Goal: Use online tool/utility: Utilize a website feature to perform a specific function

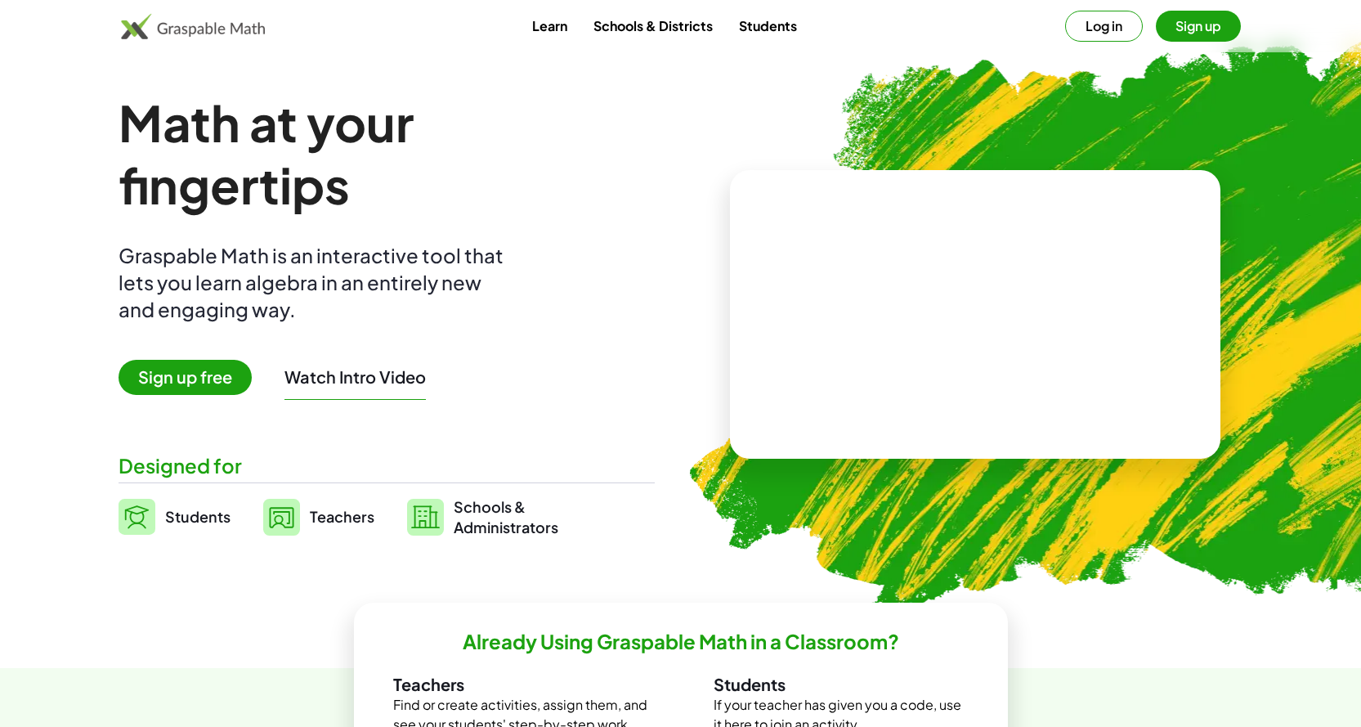
click at [758, 78] on img at bounding box center [1071, 320] width 836 height 705
click at [1079, 26] on button "Log in" at bounding box center [1104, 26] width 78 height 31
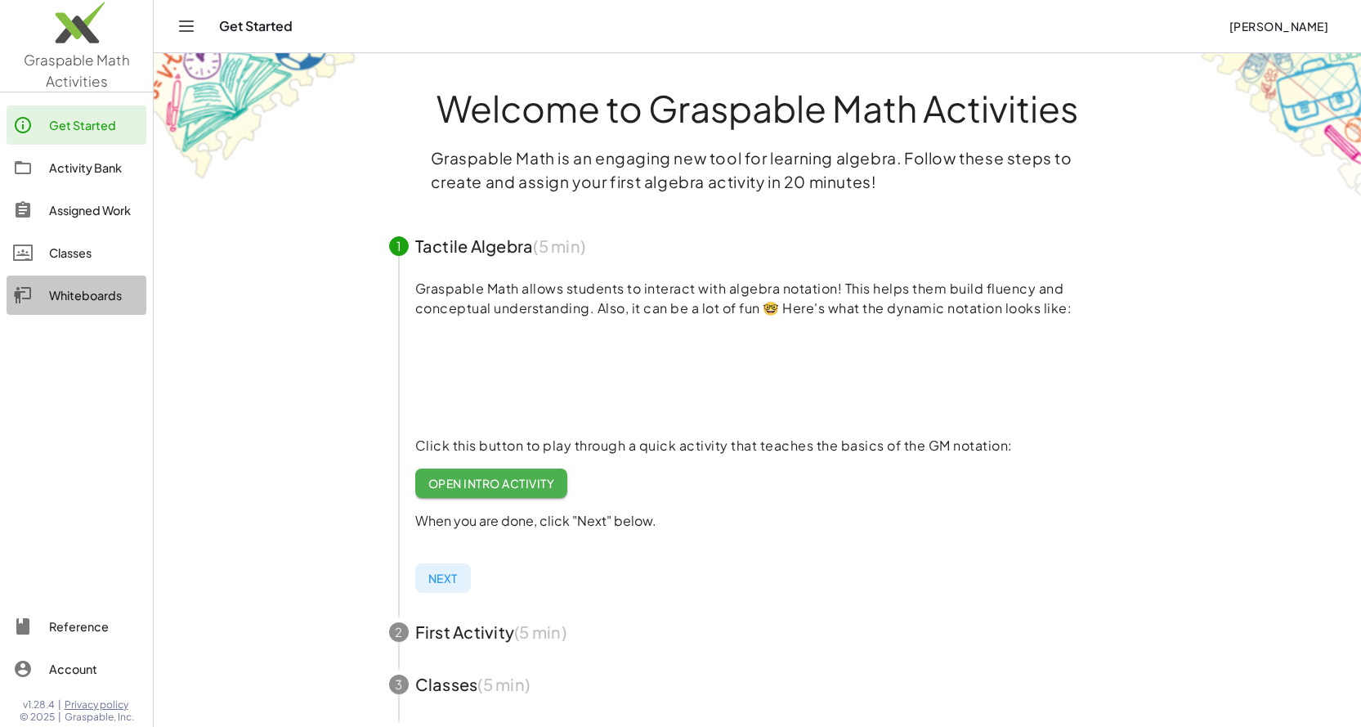
click at [90, 297] on div "Whiteboards" at bounding box center [94, 295] width 91 height 20
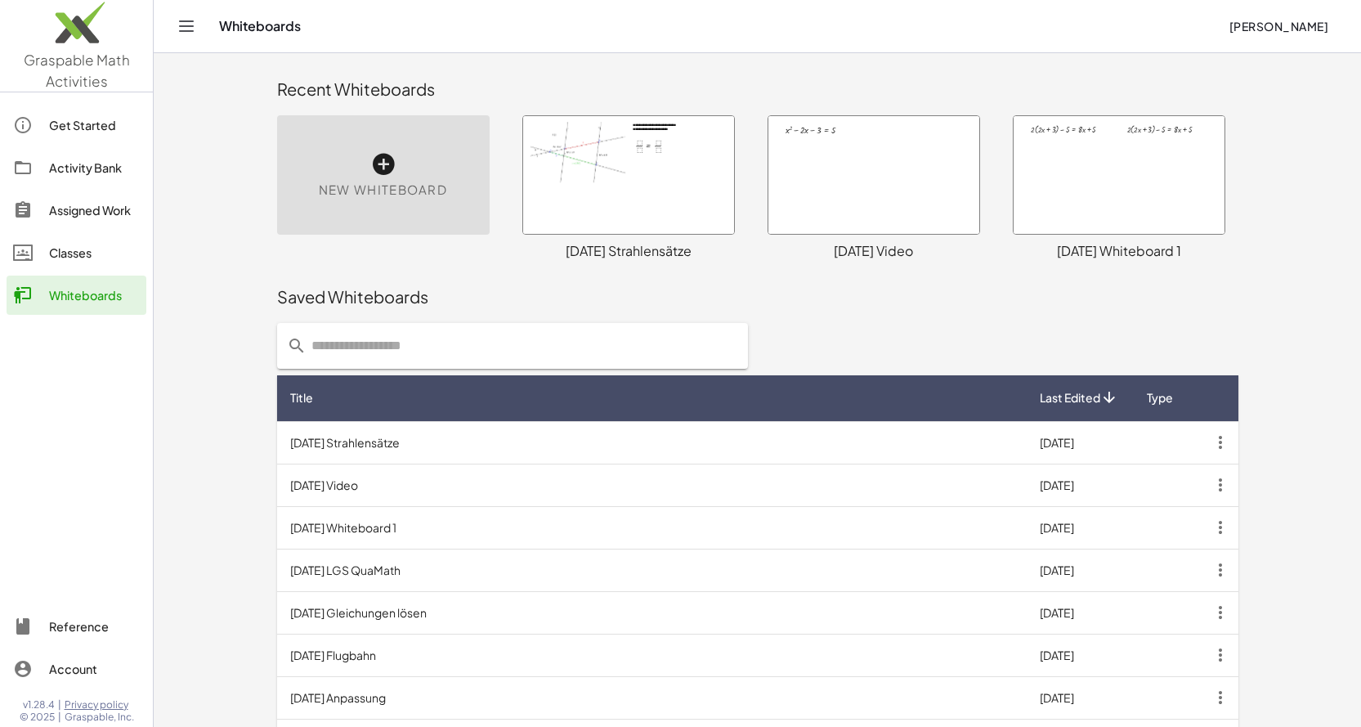
click at [443, 214] on div "New Whiteboard" at bounding box center [383, 174] width 213 height 119
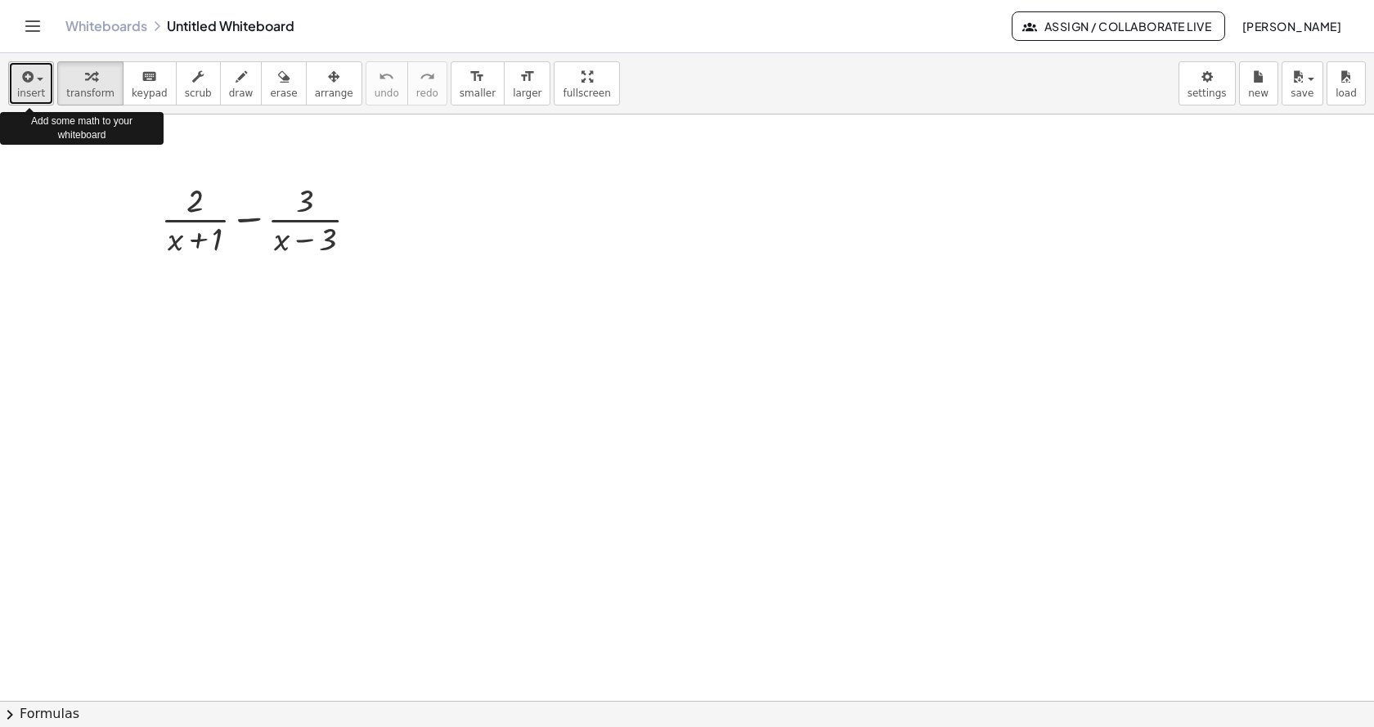
click at [35, 95] on span "insert" at bounding box center [31, 92] width 28 height 11
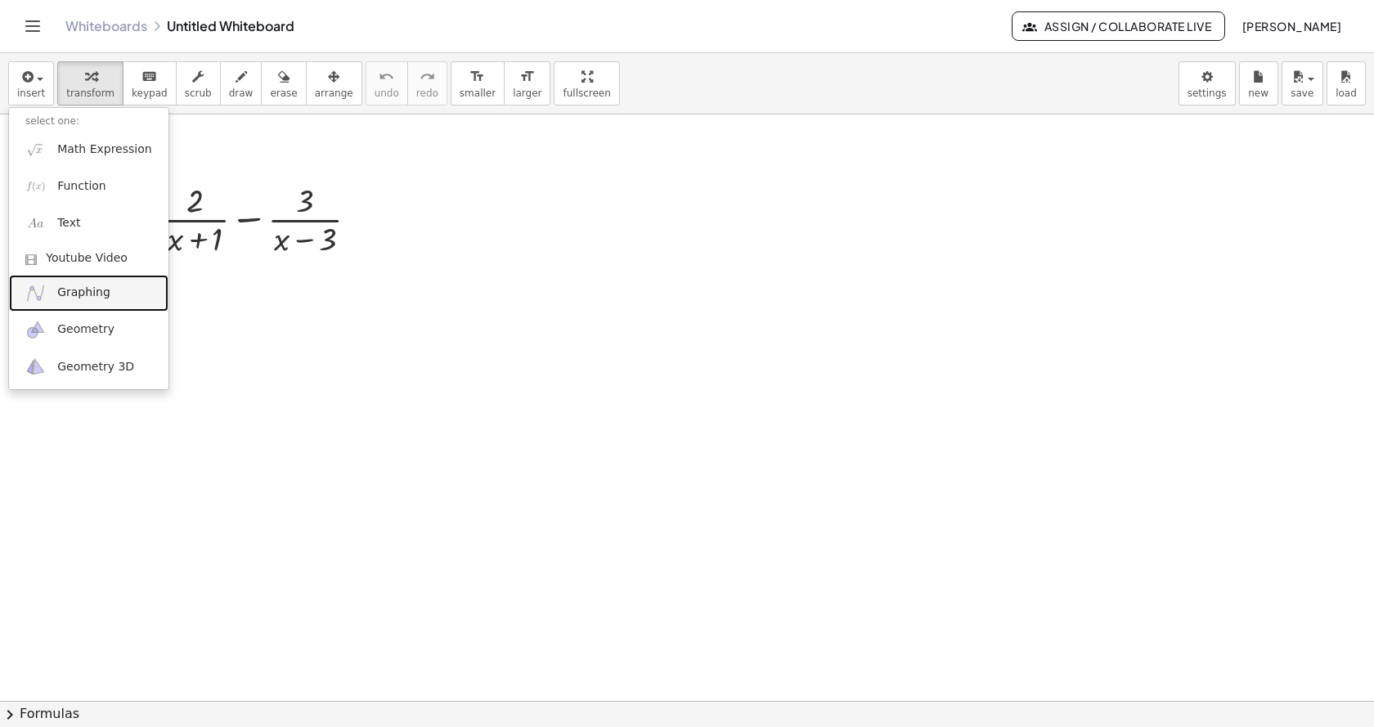
click at [86, 297] on span "Graphing" at bounding box center [83, 293] width 53 height 16
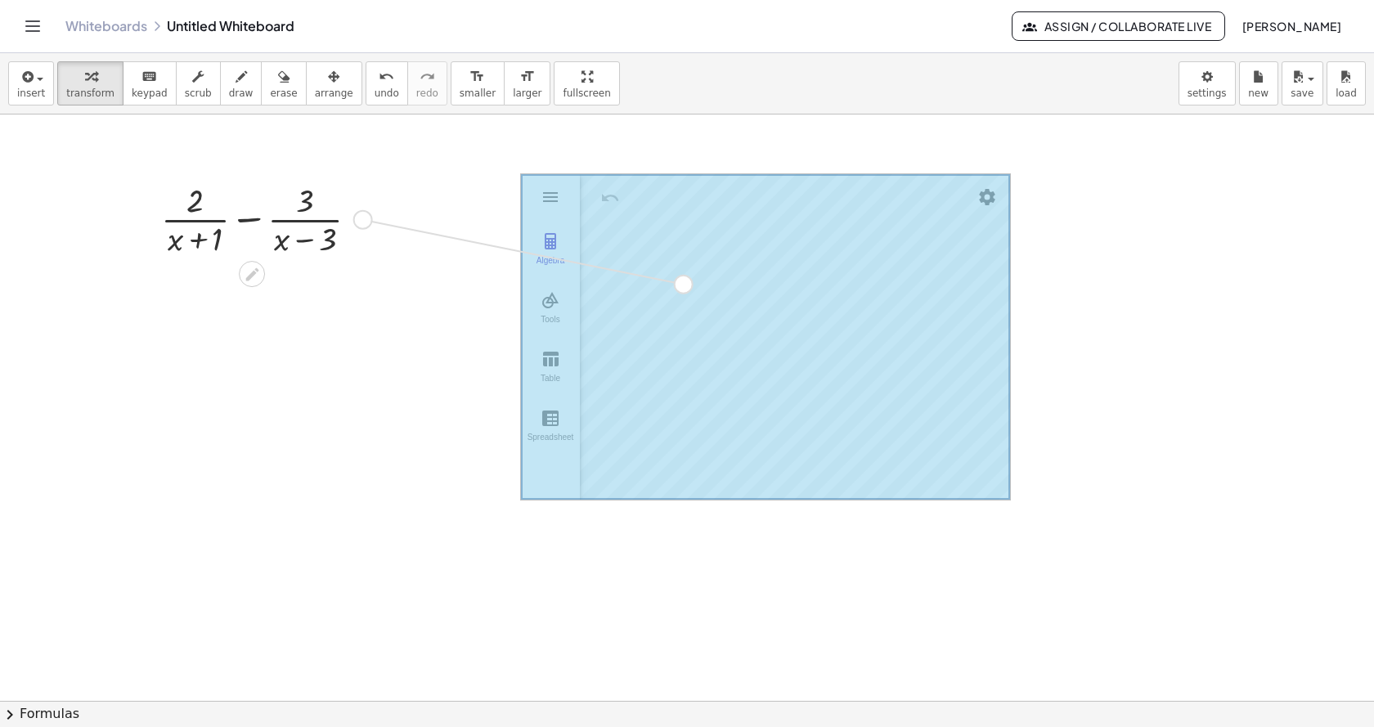
drag, startPoint x: 366, startPoint y: 218, endPoint x: 693, endPoint y: 285, distance: 333.8
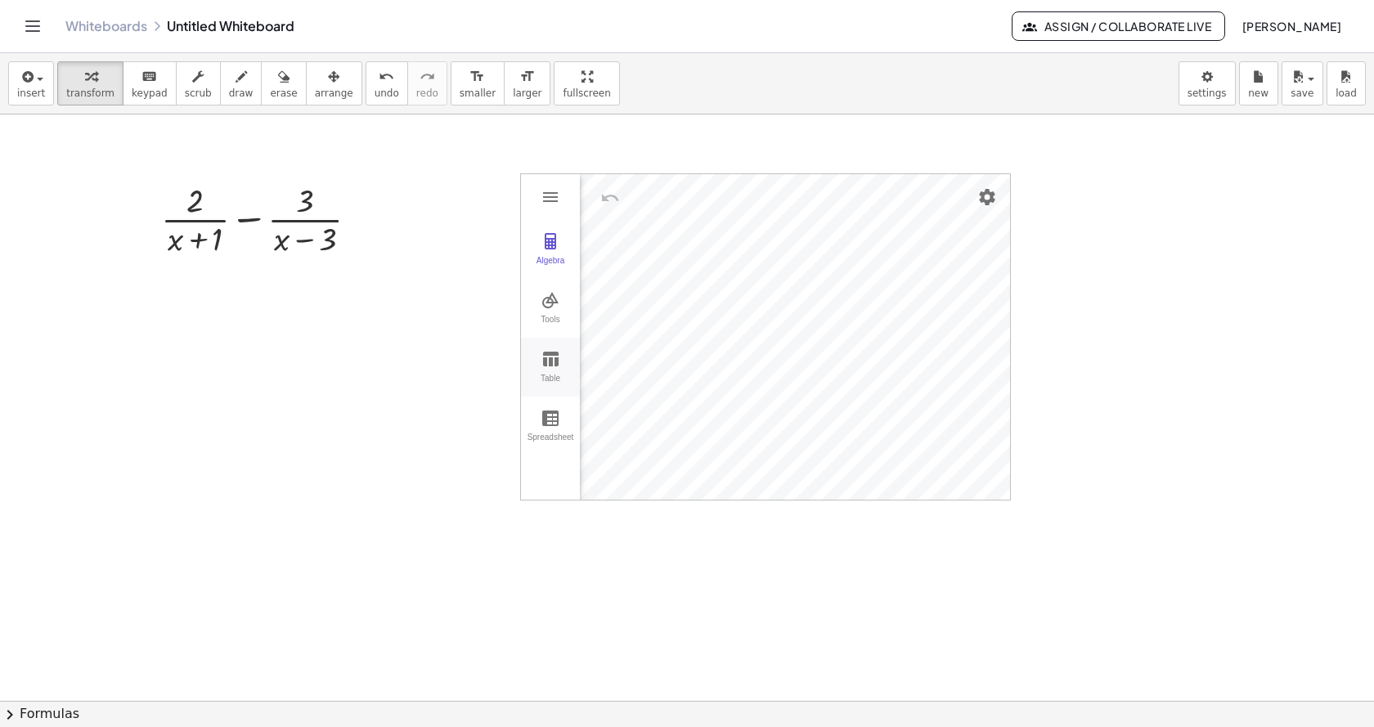
click at [553, 355] on img "Graphing Calculator" at bounding box center [550, 359] width 20 height 20
drag, startPoint x: 672, startPoint y: 312, endPoint x: 791, endPoint y: 310, distance: 118.6
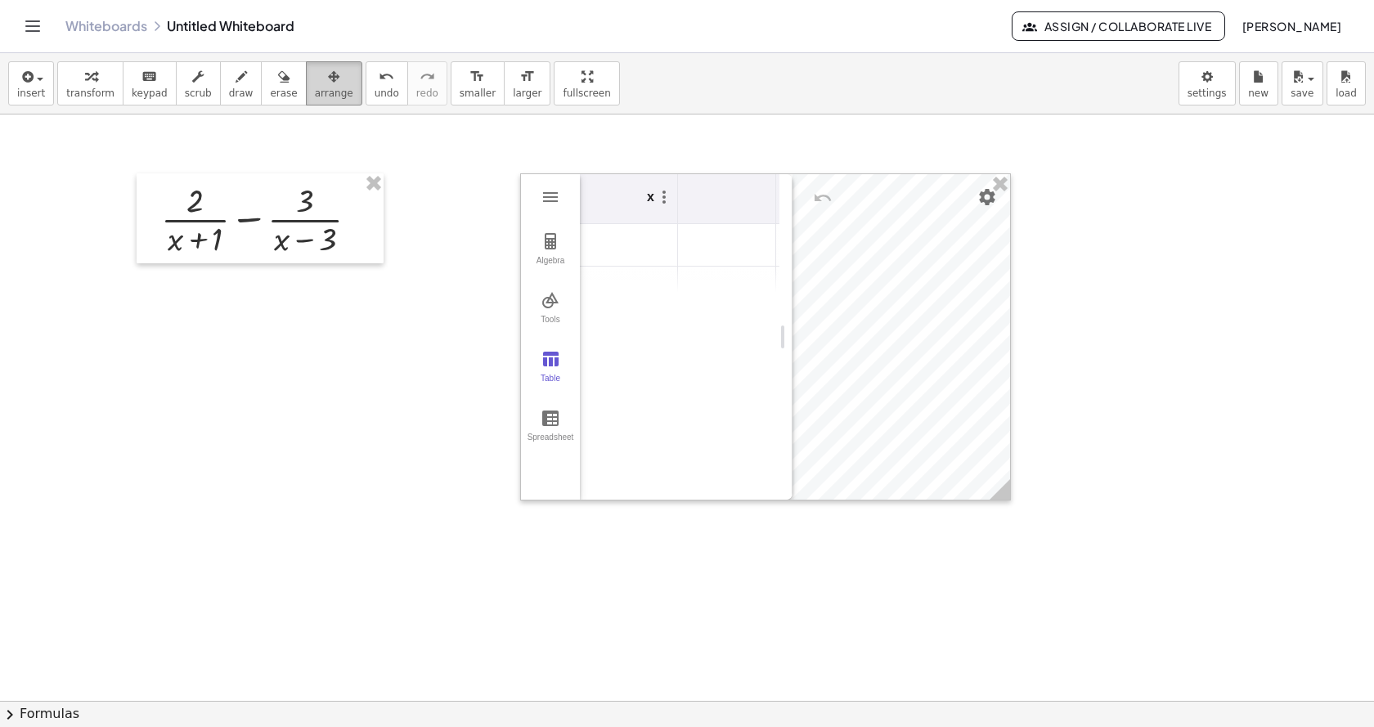
click at [315, 81] on div "button" at bounding box center [334, 76] width 38 height 20
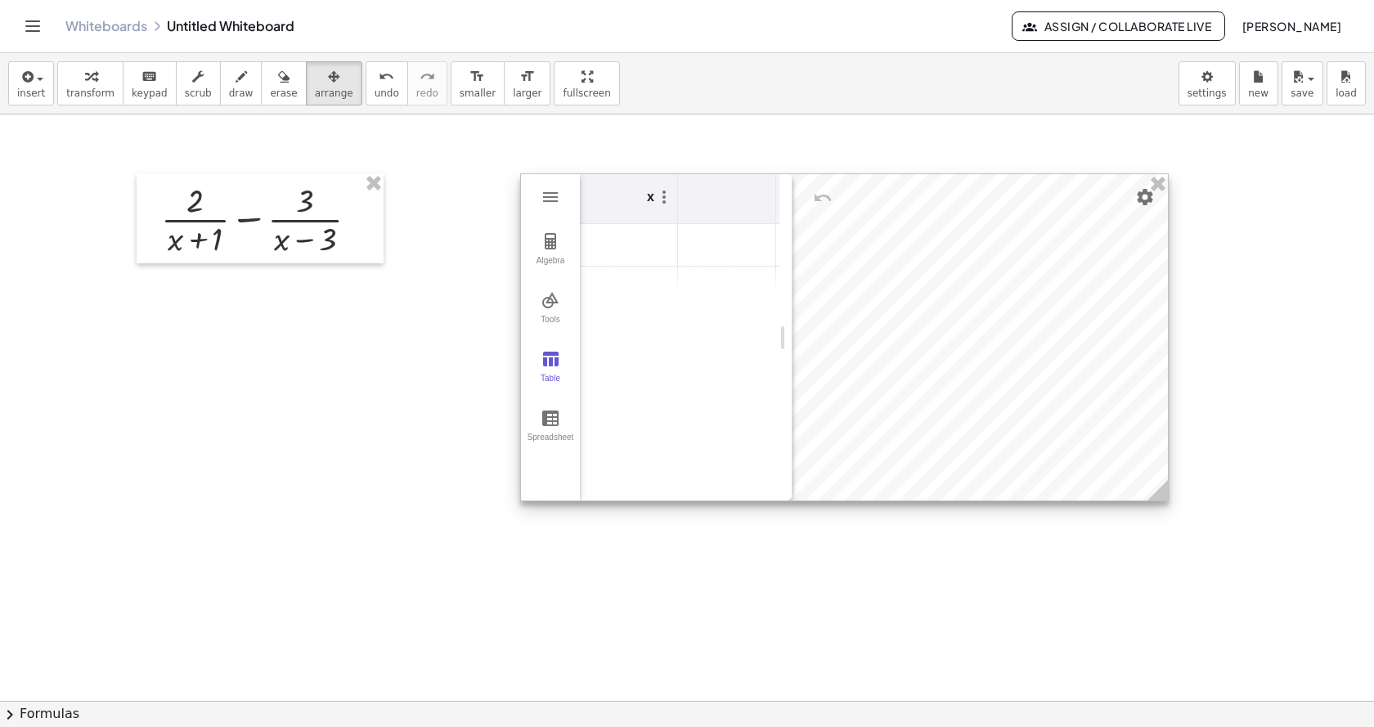
drag, startPoint x: 1005, startPoint y: 498, endPoint x: 1168, endPoint y: 498, distance: 162.7
click at [1168, 498] on icon at bounding box center [1157, 490] width 20 height 20
click at [659, 249] on td "Graphing Calculator" at bounding box center [629, 245] width 98 height 43
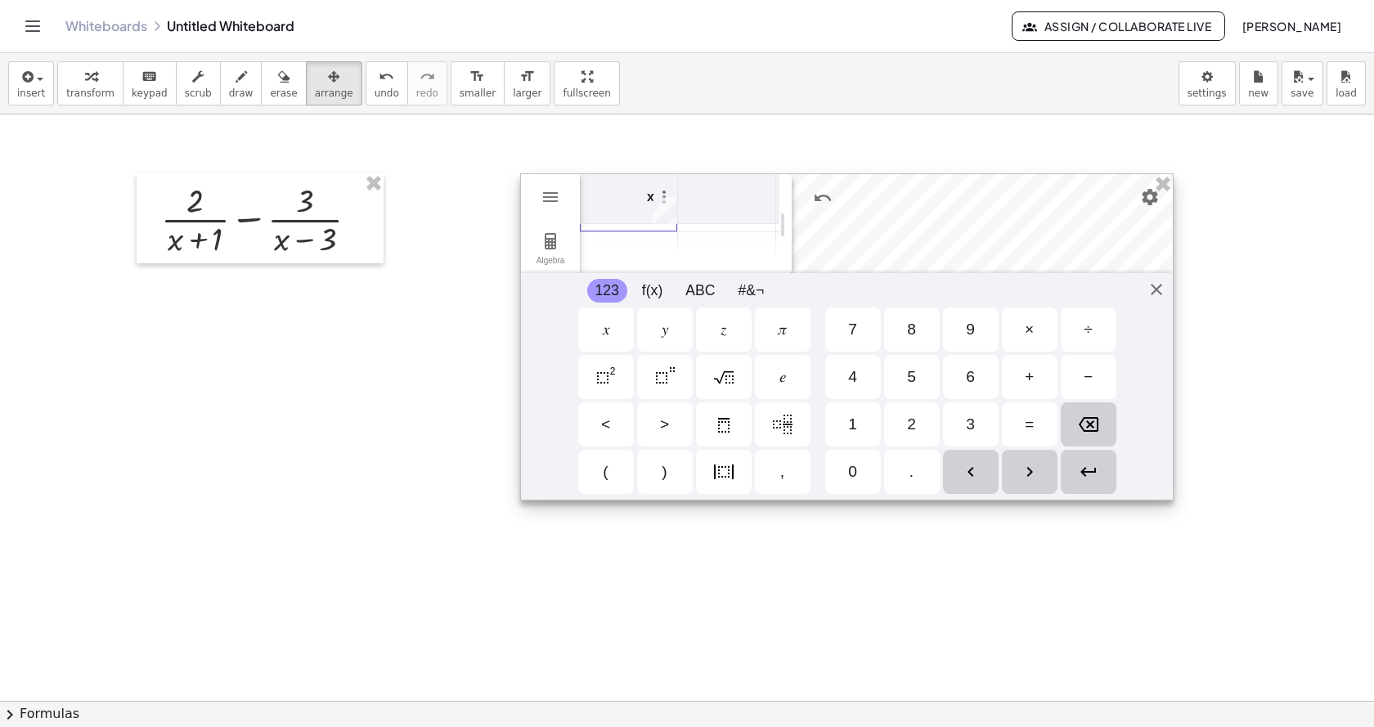
scroll to position [46, 0]
click at [1158, 287] on div "Algebra Tools Table Spreadsheet GeoGebra Graphing Calculator Basic Tools Move P…" at bounding box center [846, 336] width 653 height 327
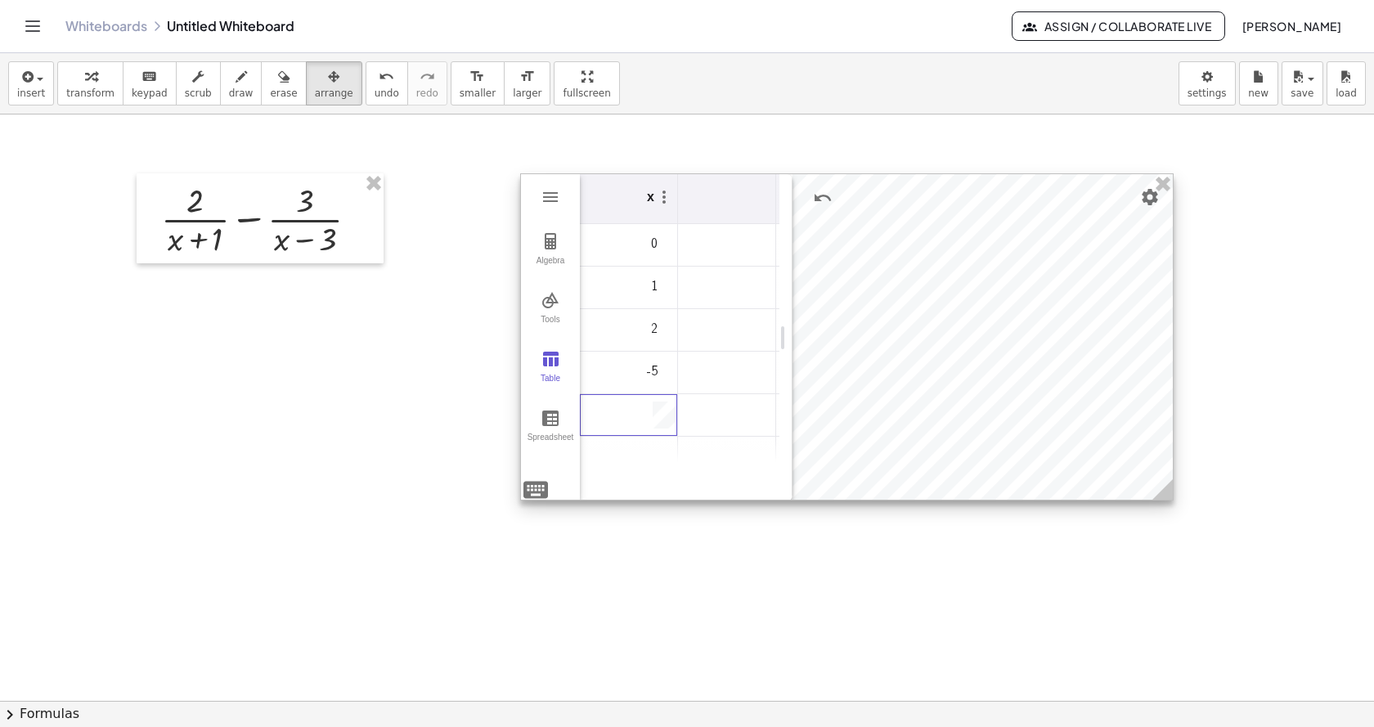
click at [690, 206] on th "Graphing Calculator" at bounding box center [727, 199] width 98 height 50
click at [719, 195] on th "Graphing Calculator" at bounding box center [727, 199] width 98 height 50
drag, startPoint x: 692, startPoint y: 491, endPoint x: 758, endPoint y: 502, distance: 67.1
click at [758, 502] on div "+ · 2 · ( + x + 1 ) − · 3 · ( + x − 3 ) Algebra Tools Table Spreadsheet GeoGebr…" at bounding box center [687, 700] width 1374 height 1172
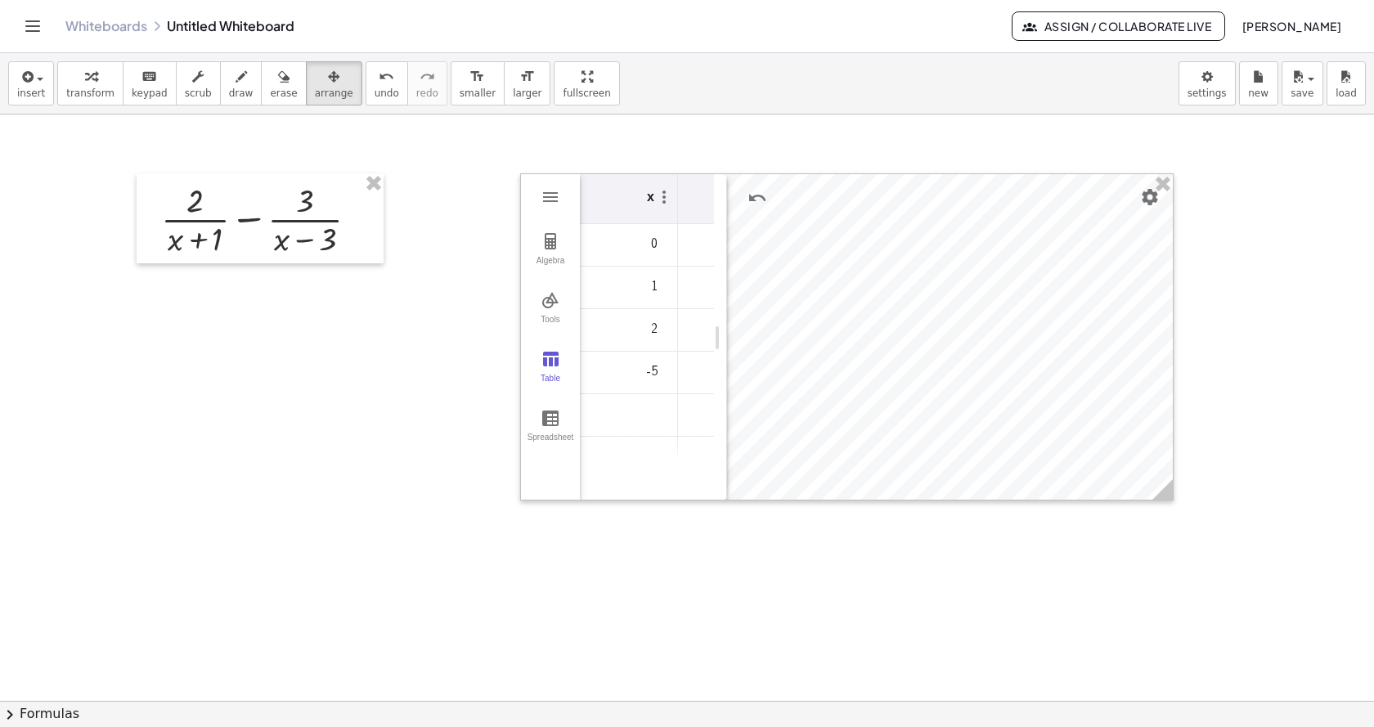
drag, startPoint x: 788, startPoint y: 340, endPoint x: 723, endPoint y: 343, distance: 65.5
click at [551, 233] on img "Graphing Calculator" at bounding box center [550, 241] width 20 height 20
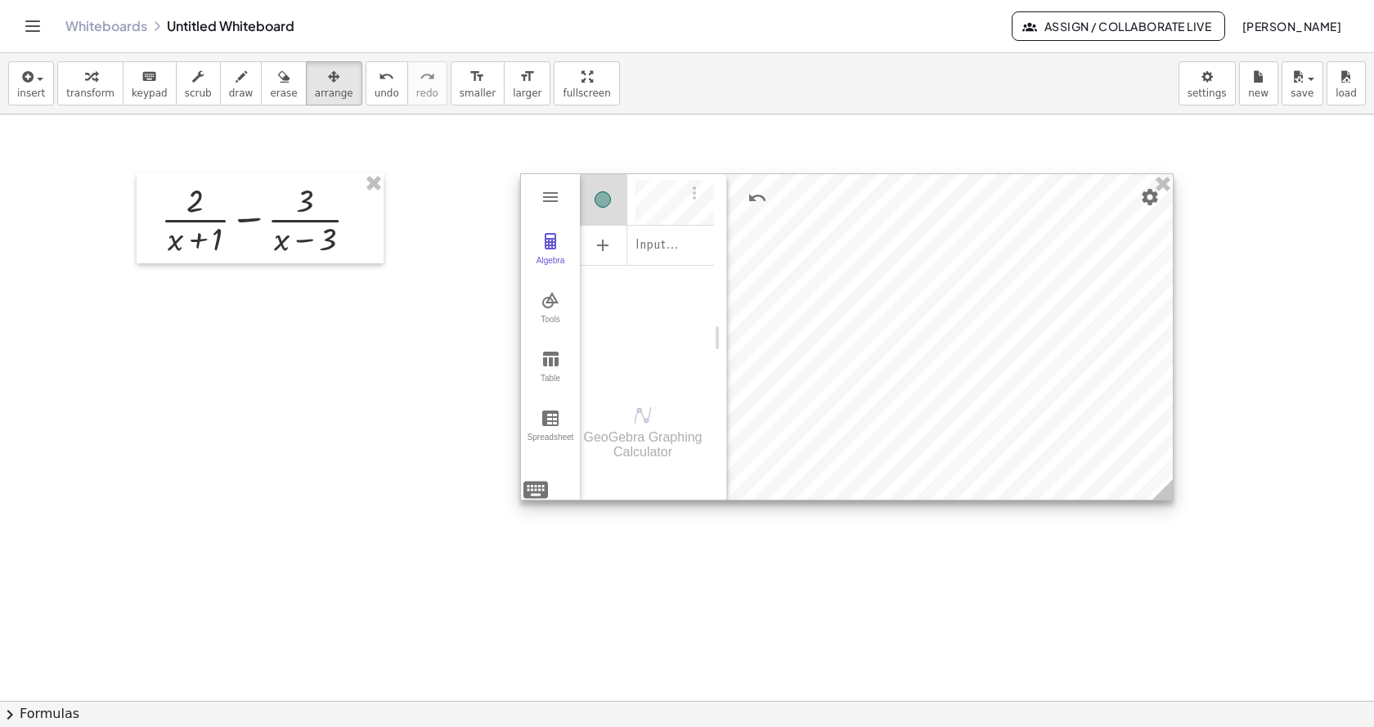
scroll to position [9, 0]
click at [692, 199] on img "Options" at bounding box center [694, 193] width 20 height 20
click at [692, 199] on li "Table of values" at bounding box center [770, 197] width 170 height 26
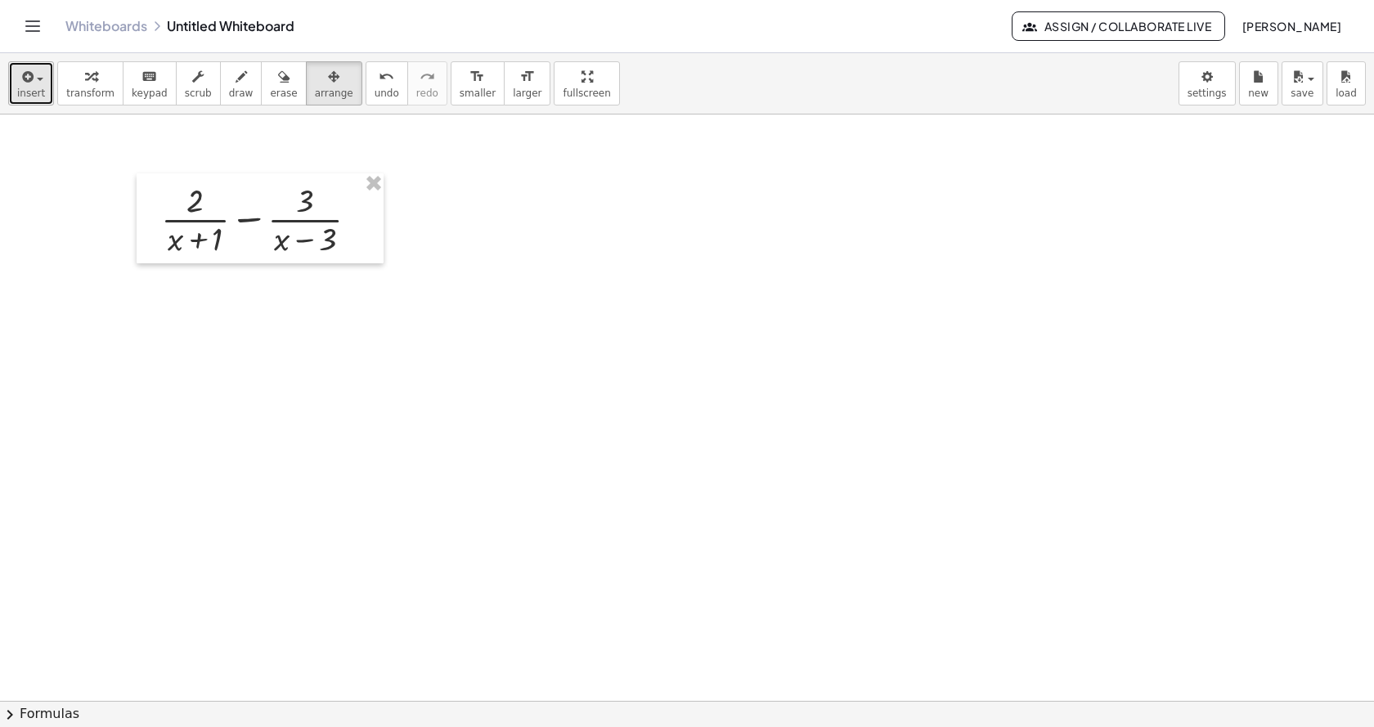
click at [32, 85] on div "button" at bounding box center [31, 76] width 28 height 20
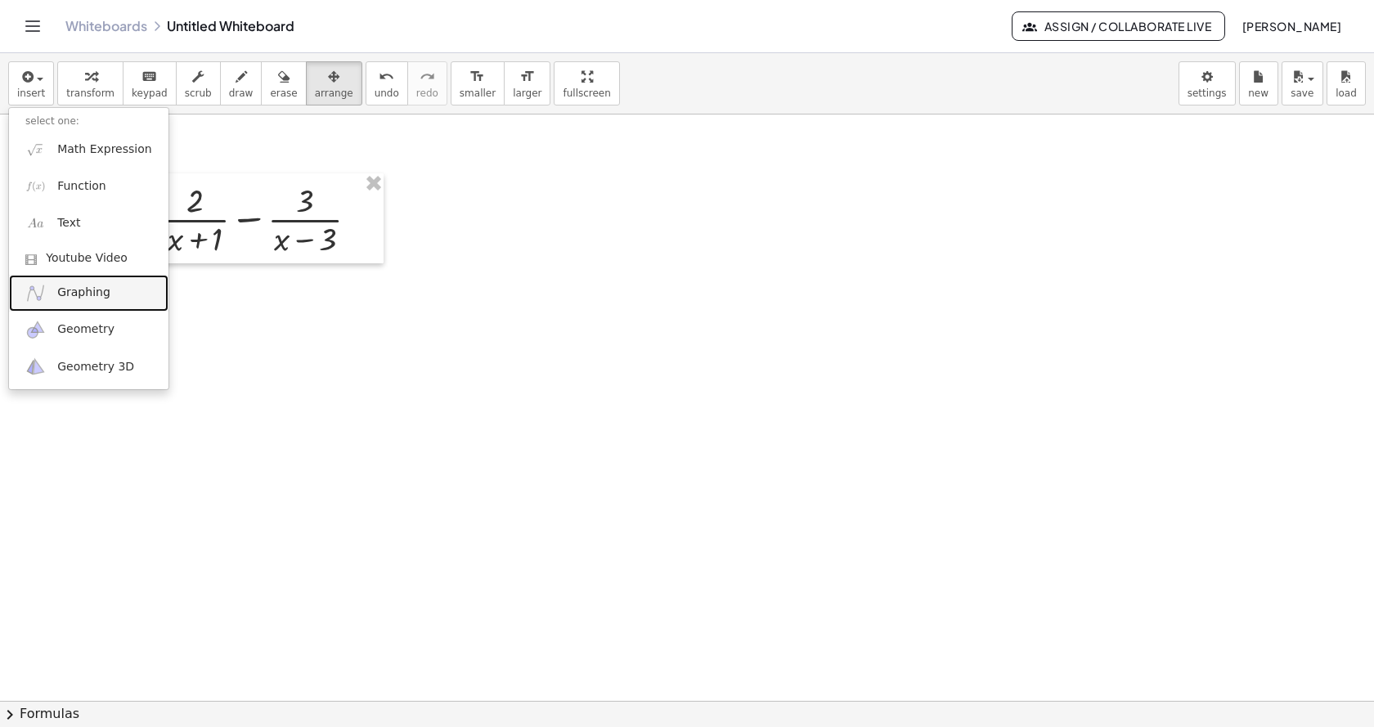
click at [83, 302] on link "Graphing" at bounding box center [88, 293] width 159 height 37
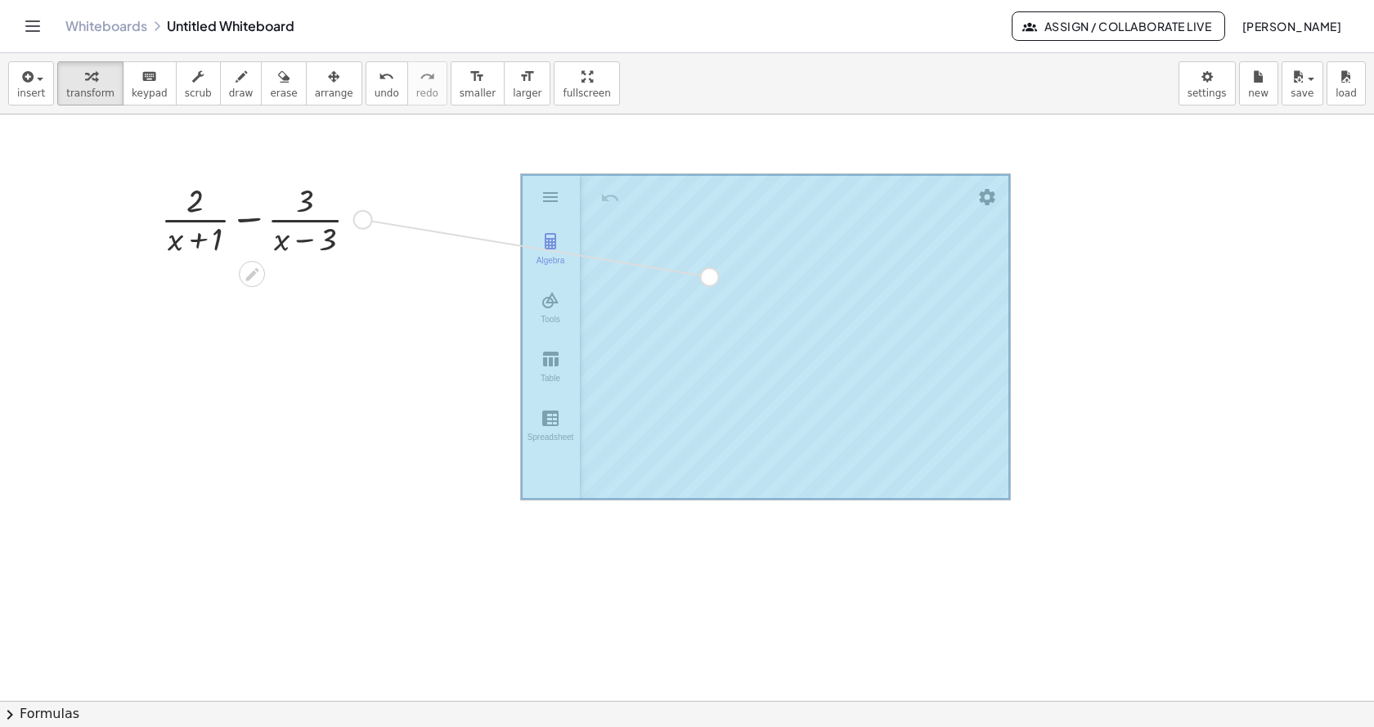
drag, startPoint x: 361, startPoint y: 219, endPoint x: 714, endPoint y: 276, distance: 357.8
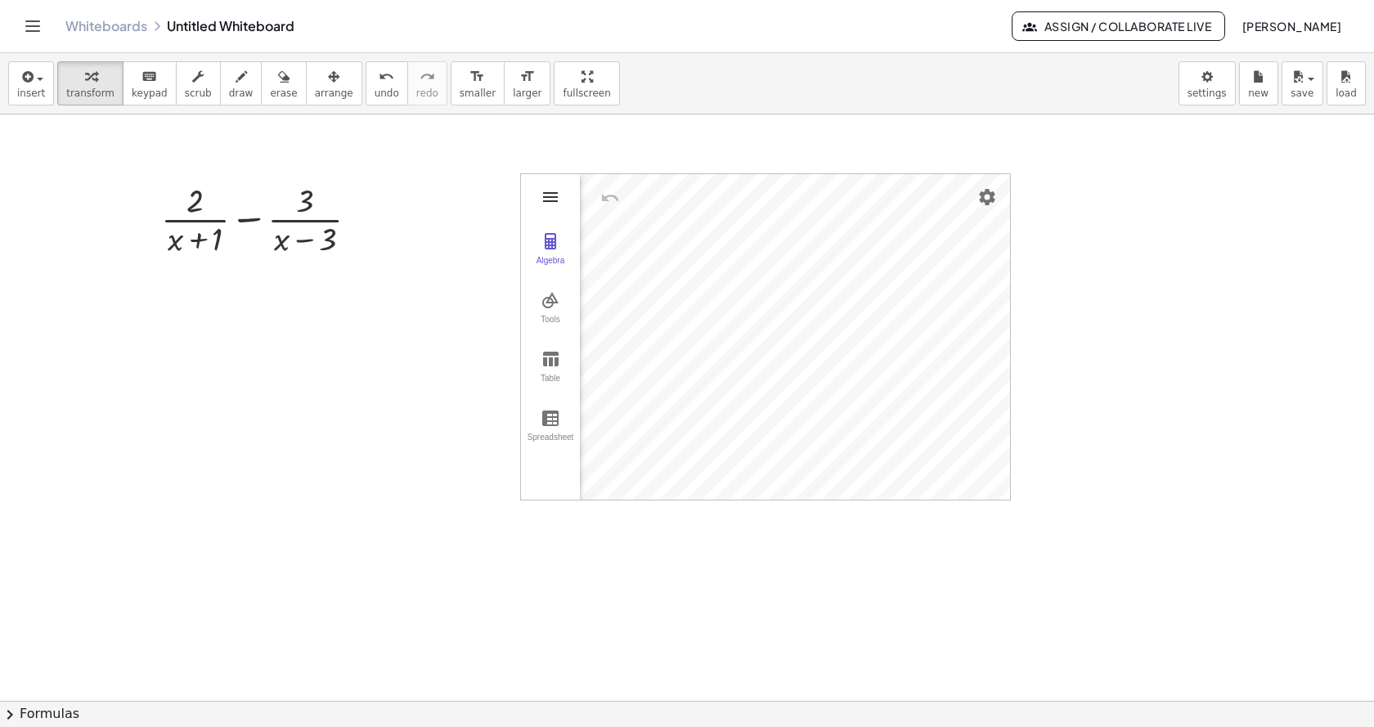
click at [554, 195] on img "Graphing Calculator" at bounding box center [550, 197] width 20 height 20
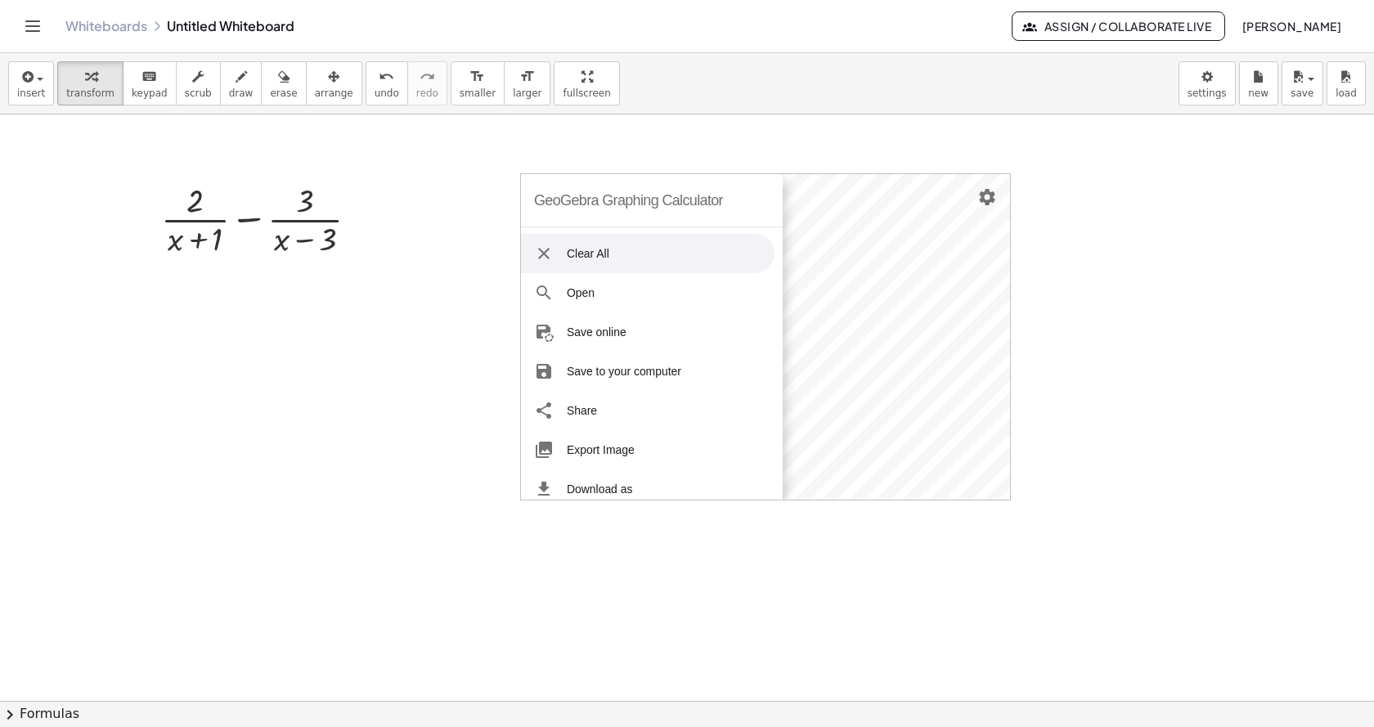
click at [477, 188] on div at bounding box center [687, 700] width 1374 height 1172
click at [1084, 311] on div at bounding box center [687, 700] width 1374 height 1172
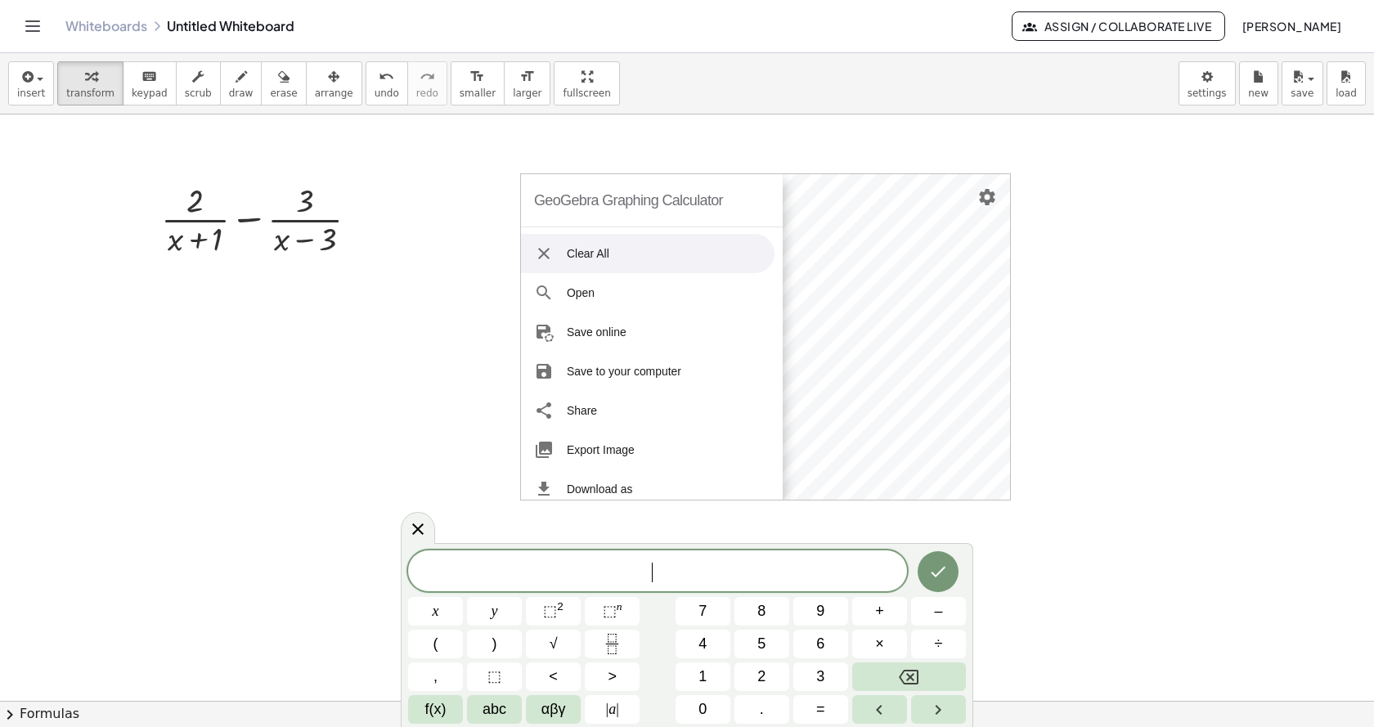
click at [684, 198] on div "GeoGebra Graphing Calculator" at bounding box center [628, 200] width 189 height 52
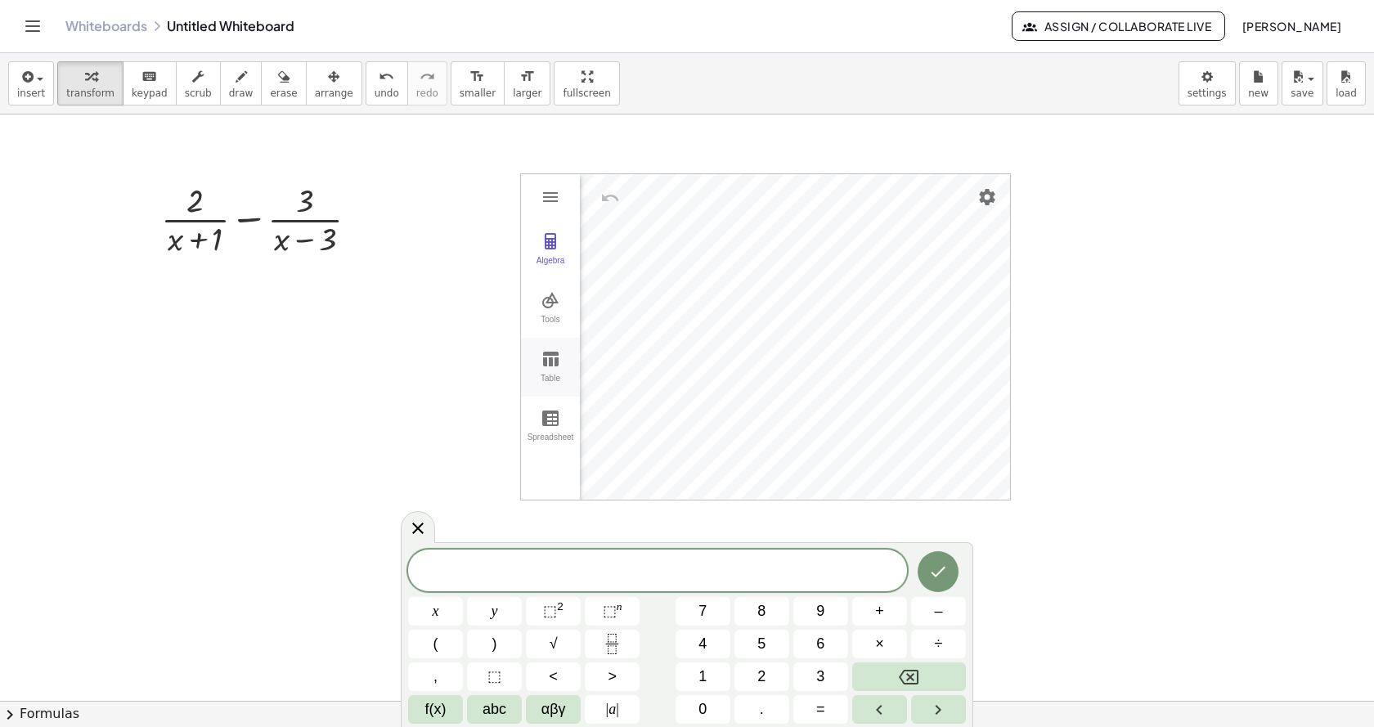
click at [552, 356] on img "Graphing Calculator" at bounding box center [550, 359] width 20 height 20
click at [561, 249] on button "Algebra" at bounding box center [550, 249] width 59 height 59
drag, startPoint x: 669, startPoint y: 318, endPoint x: 793, endPoint y: 325, distance: 124.4
click at [765, 192] on img "Options" at bounding box center [765, 193] width 20 height 20
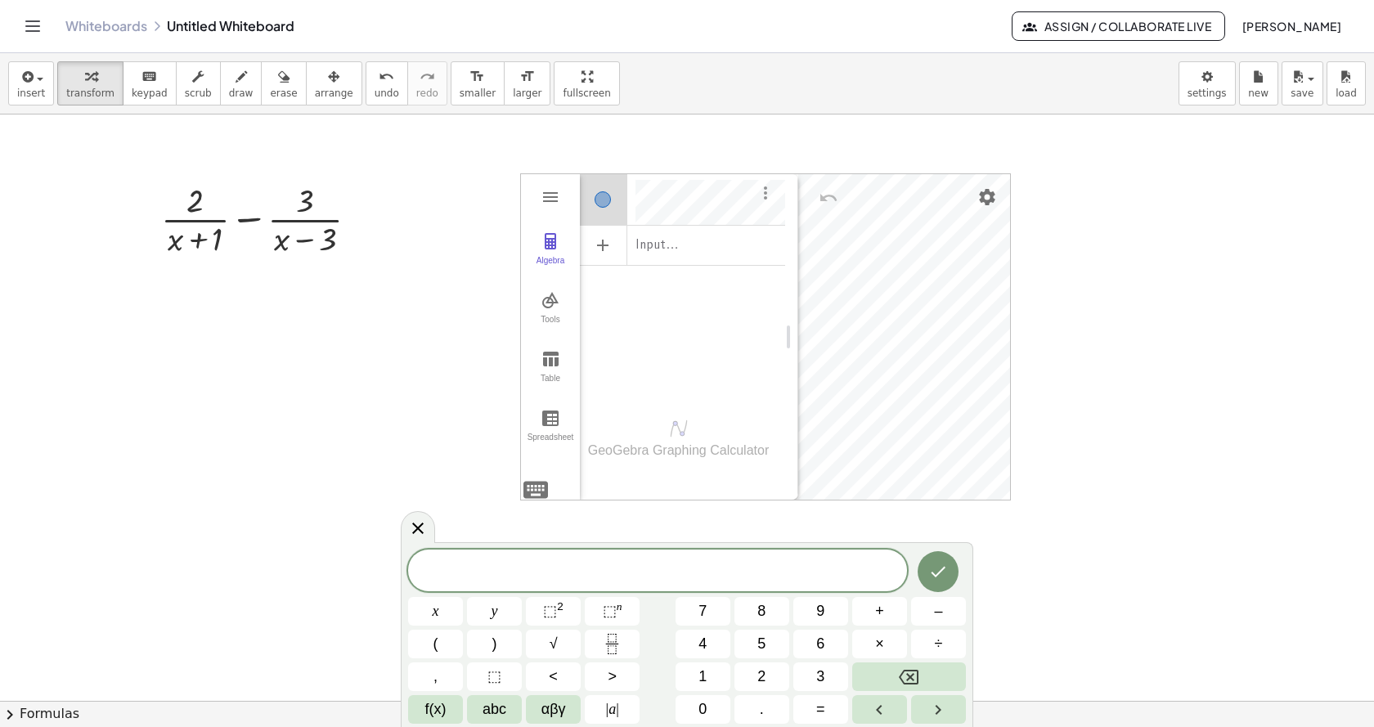
scroll to position [0, 0]
click at [795, 207] on li "Table of values" at bounding box center [841, 197] width 170 height 26
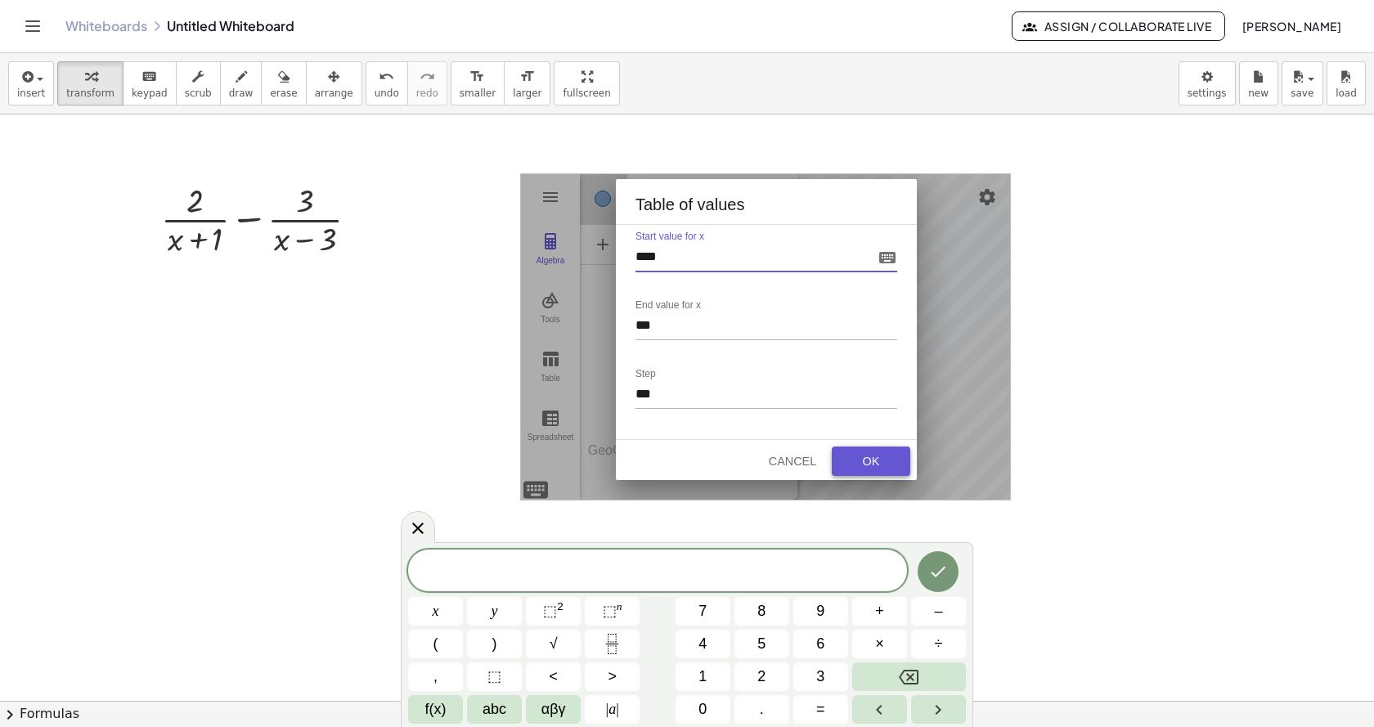
click at [859, 459] on div "OK" at bounding box center [871, 461] width 52 height 13
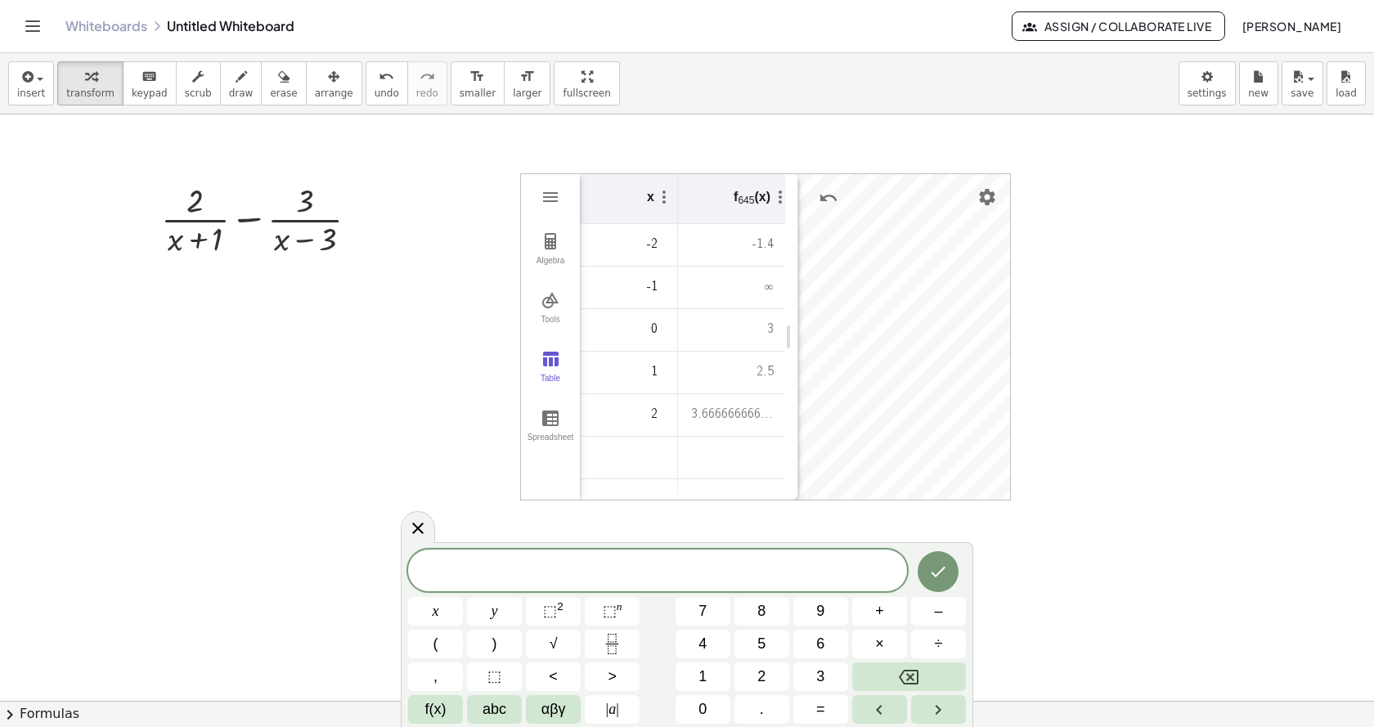
click at [658, 452] on td "Graphing Calculator" at bounding box center [629, 458] width 98 height 43
click at [1078, 332] on div at bounding box center [687, 700] width 1374 height 1172
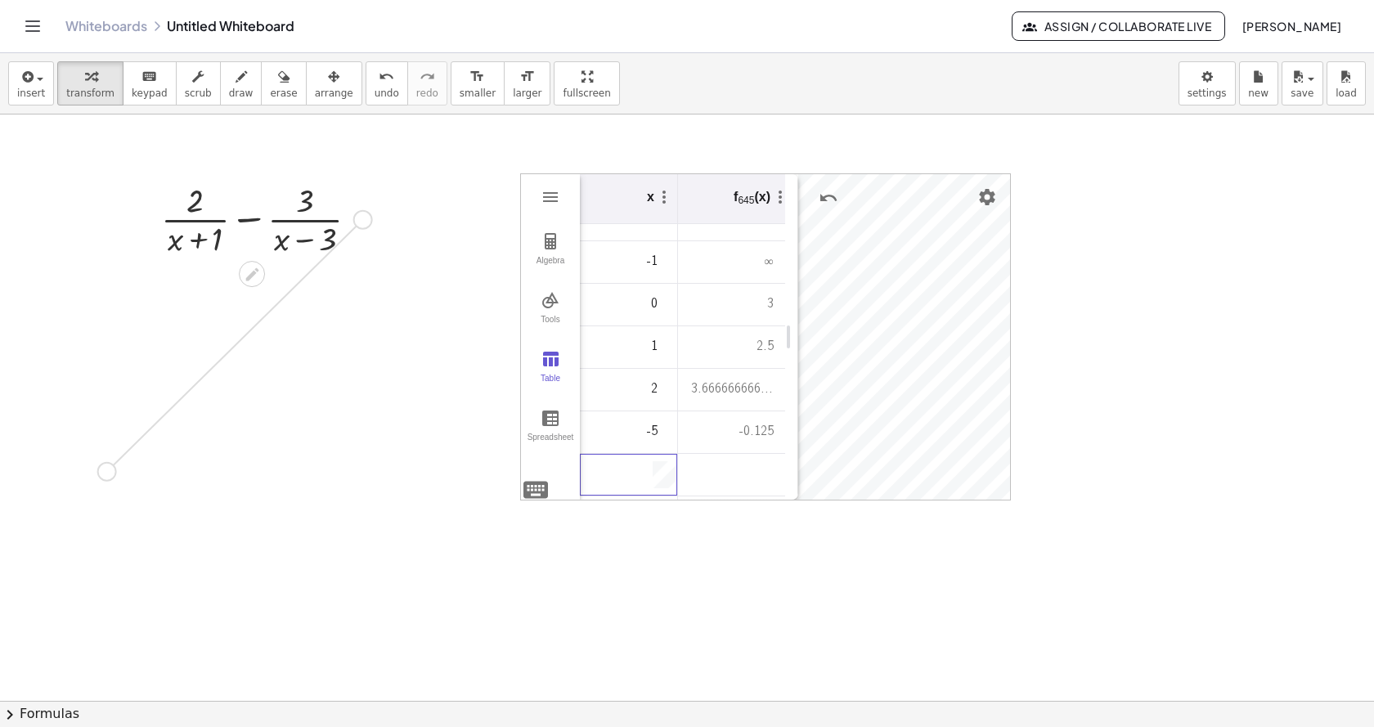
drag, startPoint x: 369, startPoint y: 223, endPoint x: 109, endPoint y: 478, distance: 364.2
click at [109, 478] on div "+ · 2 · ( + x + 1 ) − · 3 · ( + x − 3 ) GeoGebra Graphing Calculator Clear All …" at bounding box center [687, 700] width 1374 height 1172
click at [143, 83] on icon "keyboard" at bounding box center [149, 77] width 16 height 20
click at [74, 87] on span "transform" at bounding box center [90, 92] width 48 height 11
click at [222, 467] on div at bounding box center [226, 464] width 18 height 18
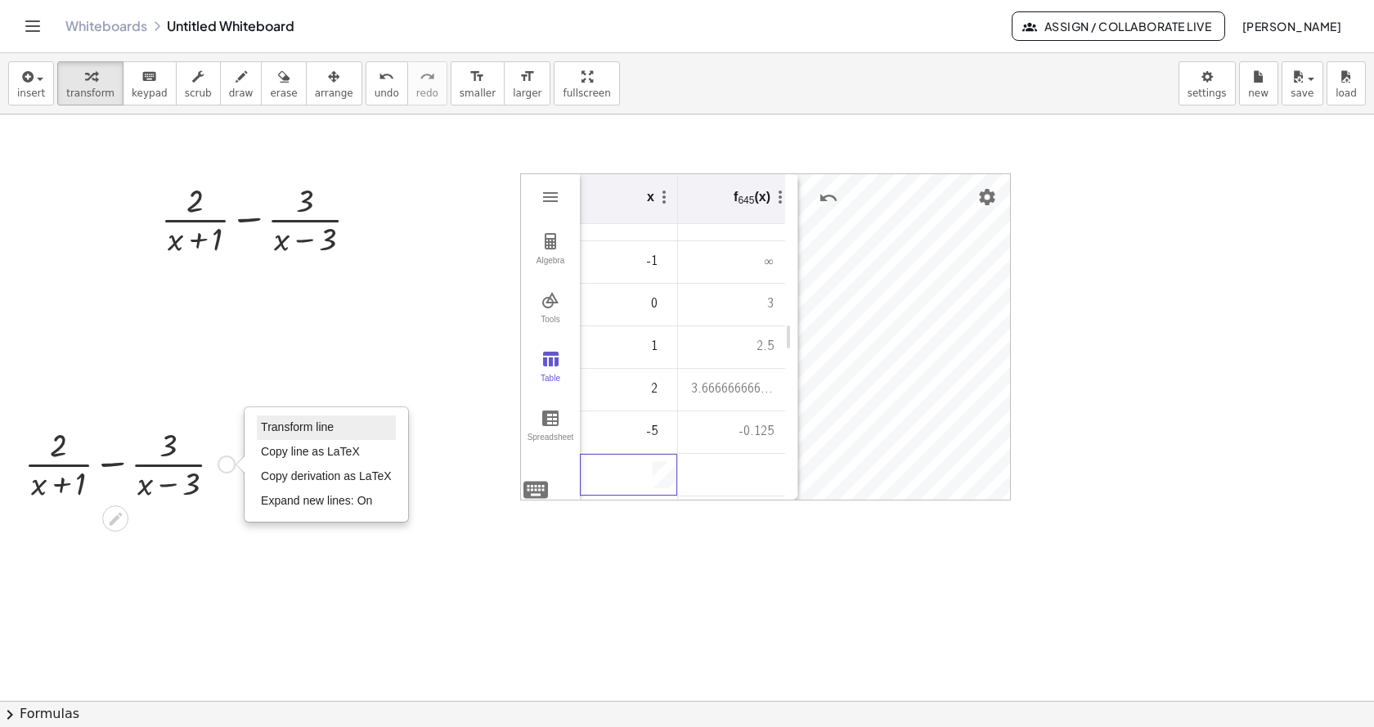
click at [272, 431] on span "Transform line" at bounding box center [297, 426] width 73 height 13
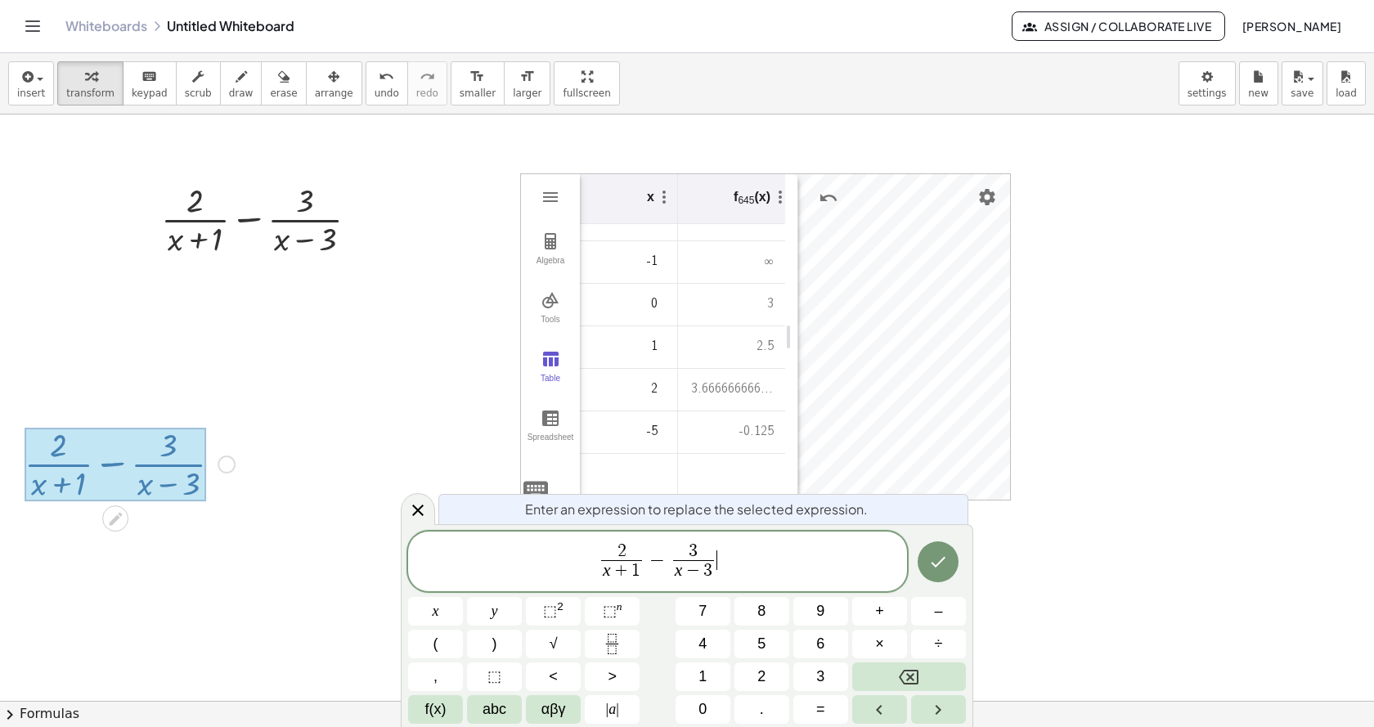
click at [751, 565] on span "2 x + 1 ​ − 3 x − 3 ​ ​" at bounding box center [657, 562] width 499 height 43
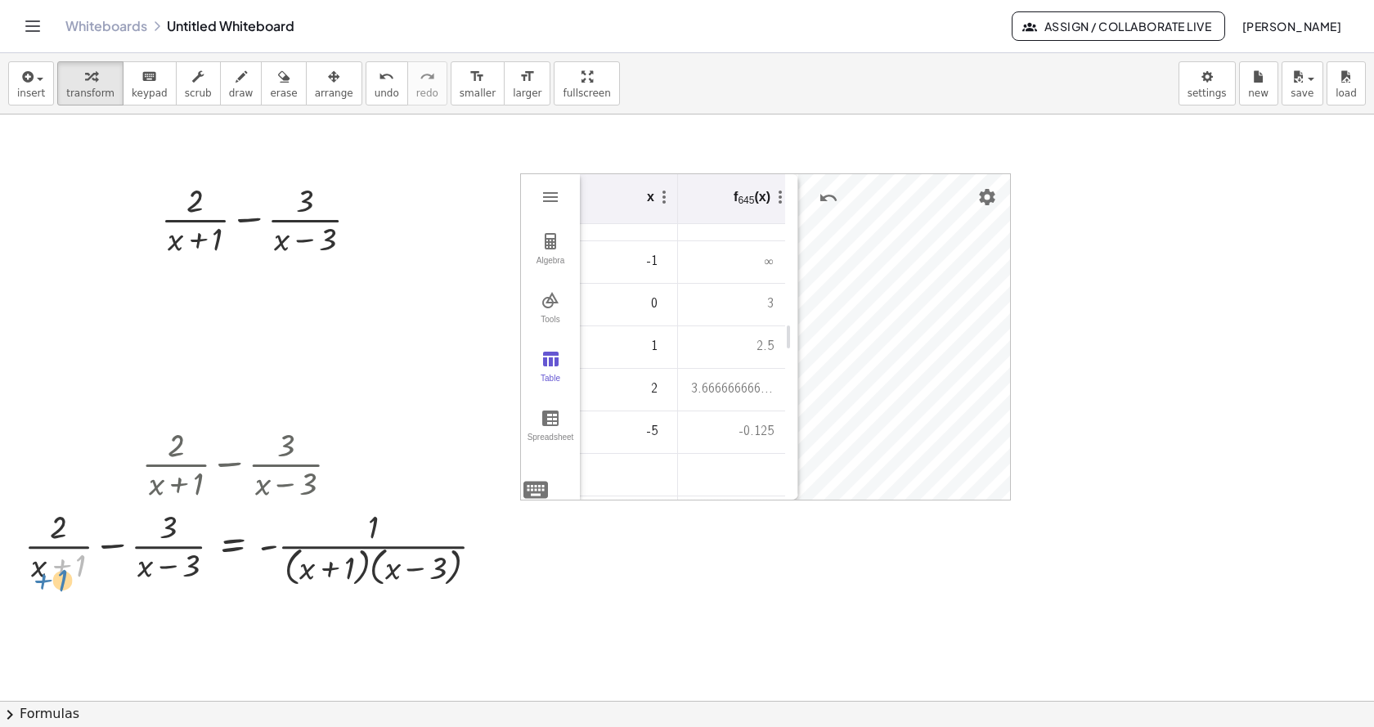
drag, startPoint x: 83, startPoint y: 567, endPoint x: 73, endPoint y: 579, distance: 15.6
click at [73, 579] on div at bounding box center [260, 547] width 489 height 87
drag, startPoint x: 44, startPoint y: 580, endPoint x: 474, endPoint y: 561, distance: 430.5
click at [474, 561] on div at bounding box center [260, 547] width 489 height 87
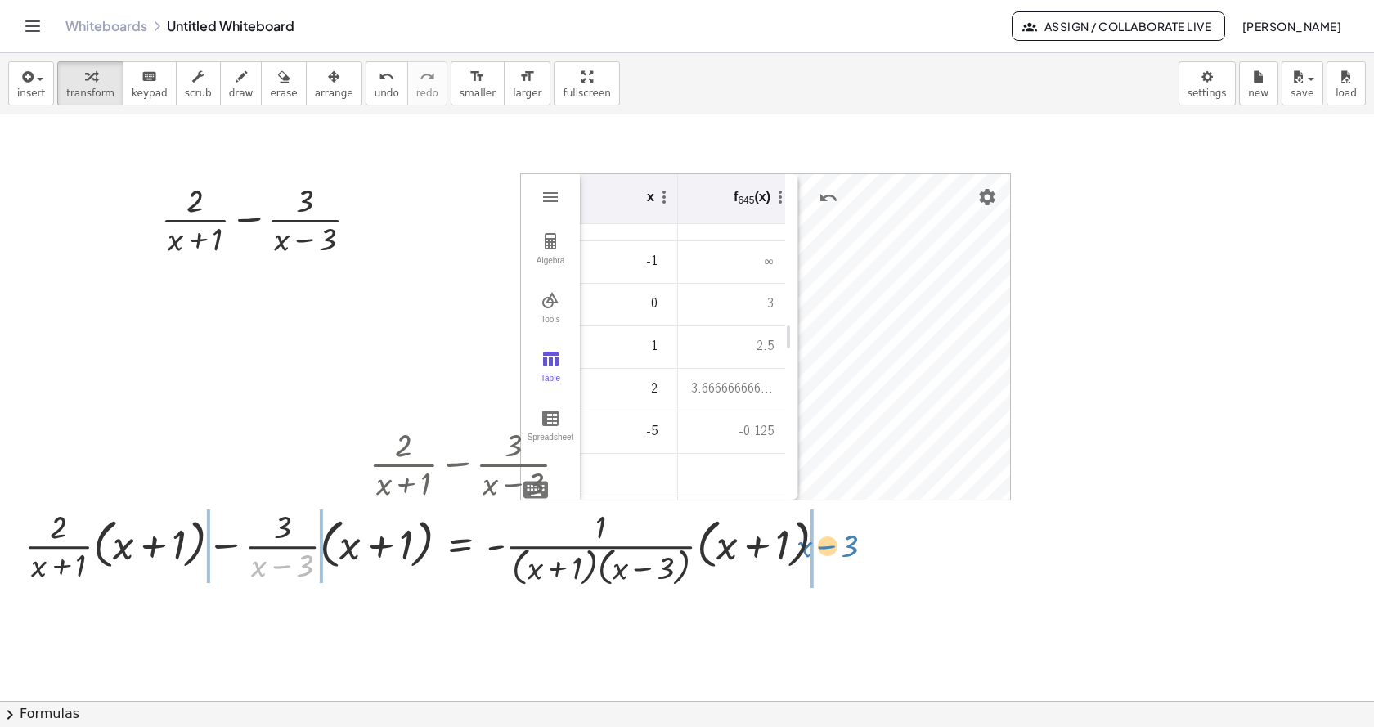
drag, startPoint x: 248, startPoint y: 576, endPoint x: 792, endPoint y: 557, distance: 544.9
click at [792, 557] on div at bounding box center [431, 547] width 831 height 87
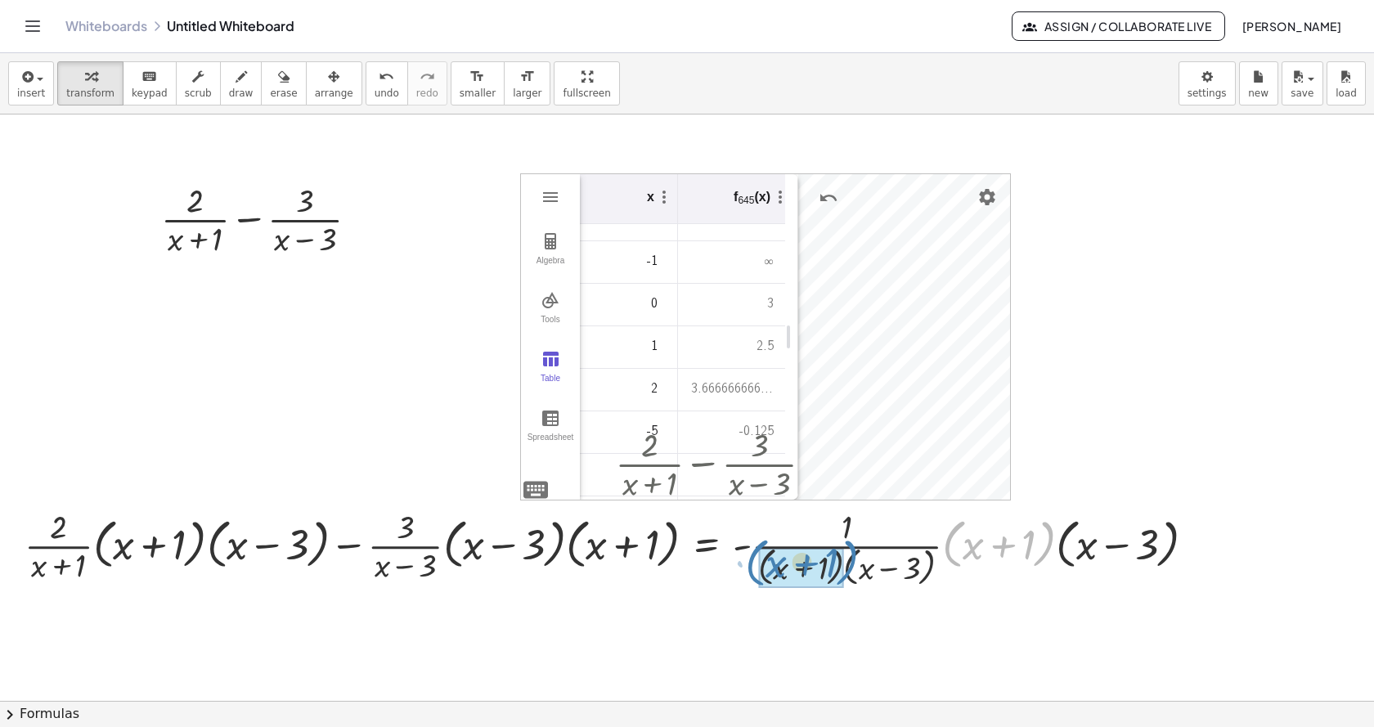
drag, startPoint x: 956, startPoint y: 560, endPoint x: 759, endPoint y: 578, distance: 197.9
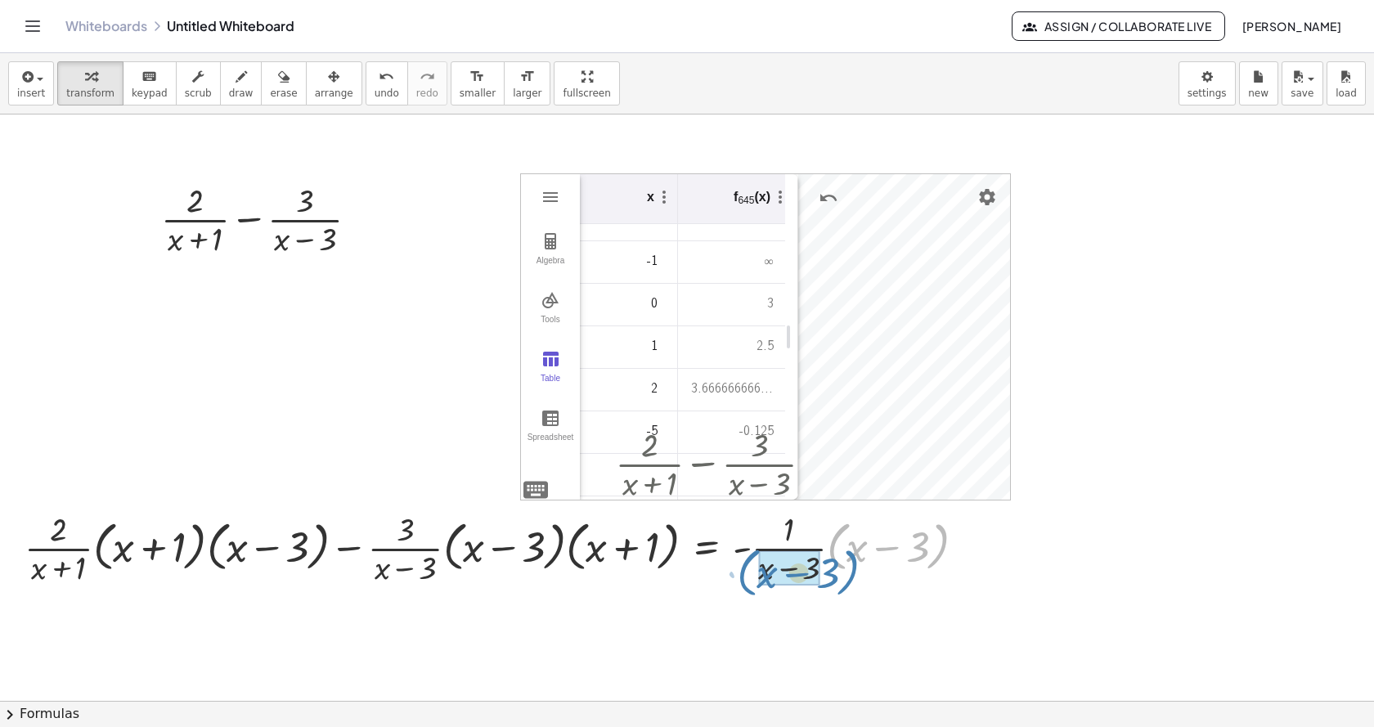
drag, startPoint x: 845, startPoint y: 567, endPoint x: 755, endPoint y: 594, distance: 93.7
click at [755, 594] on div "+ · 2 · ( + x + 1 ) − · 3 · ( + x − 3 ) GeoGebra Graphing Calculator Clear All …" at bounding box center [687, 700] width 1374 height 1172
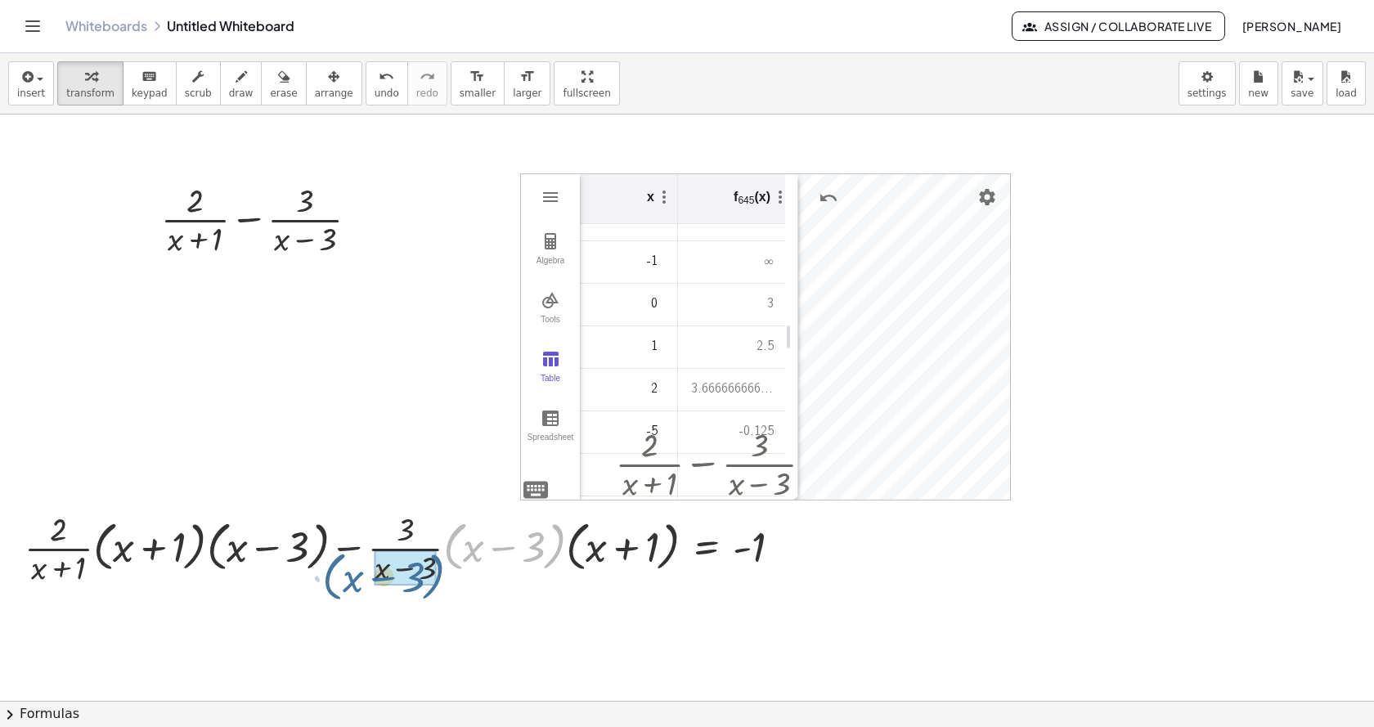
drag, startPoint x: 548, startPoint y: 562, endPoint x: 427, endPoint y: 593, distance: 124.7
click at [427, 593] on div "+ · 2 · ( + x + 1 ) − · 3 · ( + x − 3 ) GeoGebra Graphing Calculator Clear All …" at bounding box center [687, 700] width 1374 height 1172
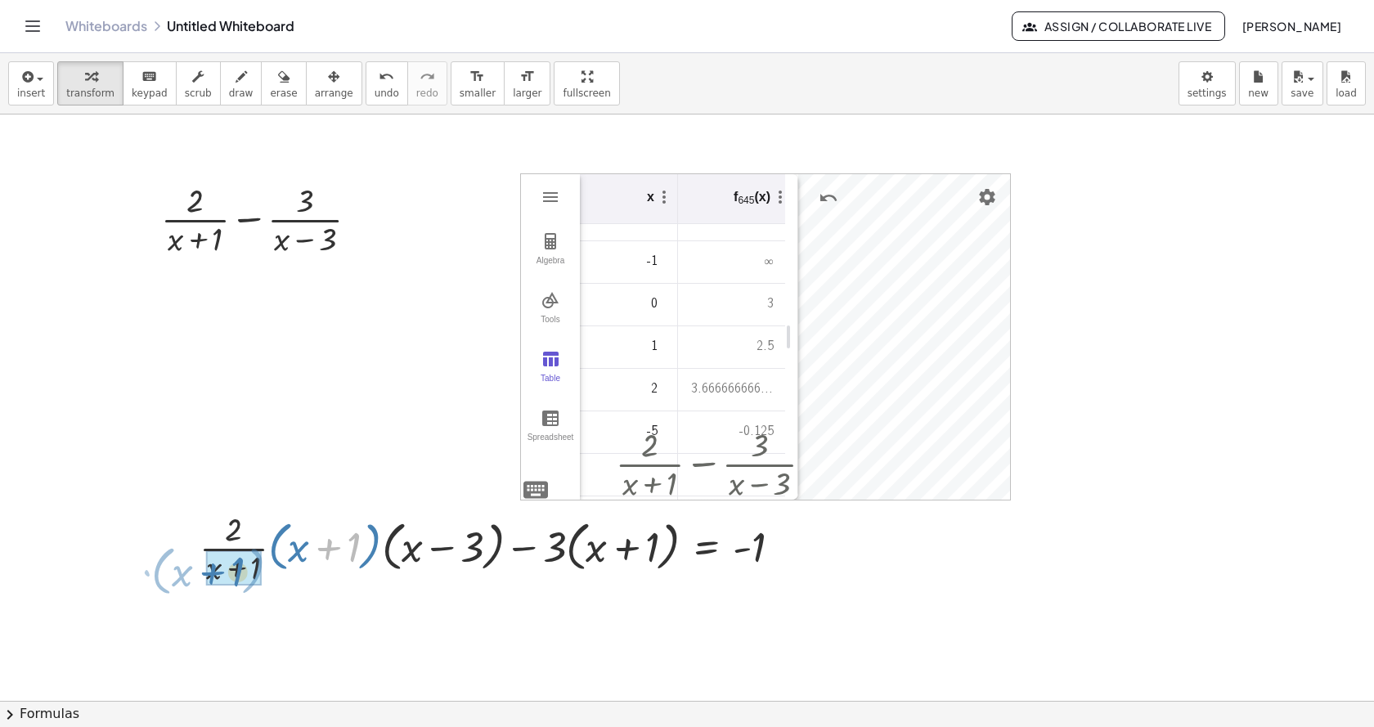
drag, startPoint x: 357, startPoint y: 564, endPoint x: 241, endPoint y: 589, distance: 118.7
click at [241, 589] on div "+ · 2 · ( + x + 1 ) − · 3 · ( + x − 3 ) + · 2 · ( + x + 1 ) − · 3 · ( + x − 3 )…" at bounding box center [506, 505] width 663 height 174
drag, startPoint x: 372, startPoint y: 558, endPoint x: 408, endPoint y: 559, distance: 36.0
click at [408, 559] on div at bounding box center [592, 547] width 483 height 62
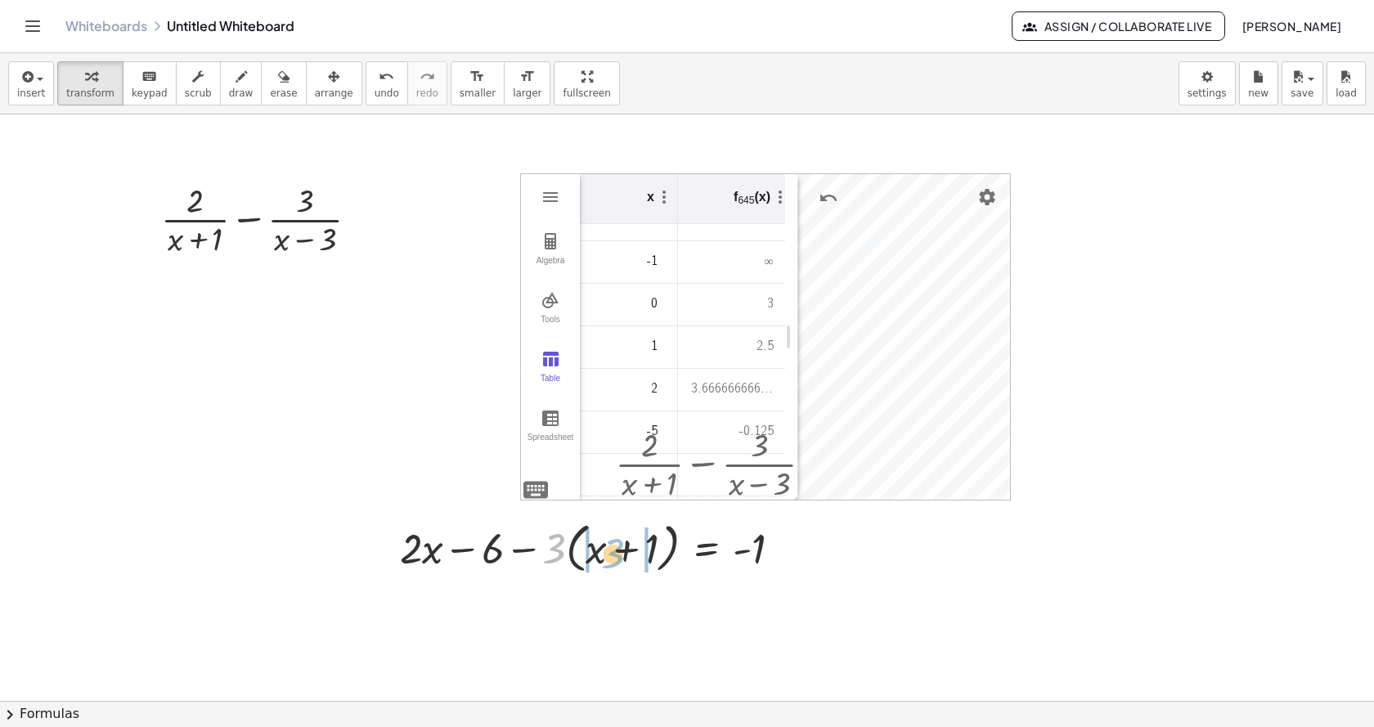
drag, startPoint x: 557, startPoint y: 562, endPoint x: 616, endPoint y: 567, distance: 59.0
click at [616, 567] on div at bounding box center [612, 547] width 441 height 62
click at [541, 550] on div at bounding box center [608, 547] width 451 height 62
drag, startPoint x: 554, startPoint y: 552, endPoint x: 419, endPoint y: 558, distance: 134.2
click at [419, 558] on div "+ · 2 · ( + x + 1 ) − · 3 · ( + x − 3 ) + · 2 · ( + x + 1 ) − · 3 · ( + x − 3 )…" at bounding box center [621, 498] width 431 height 161
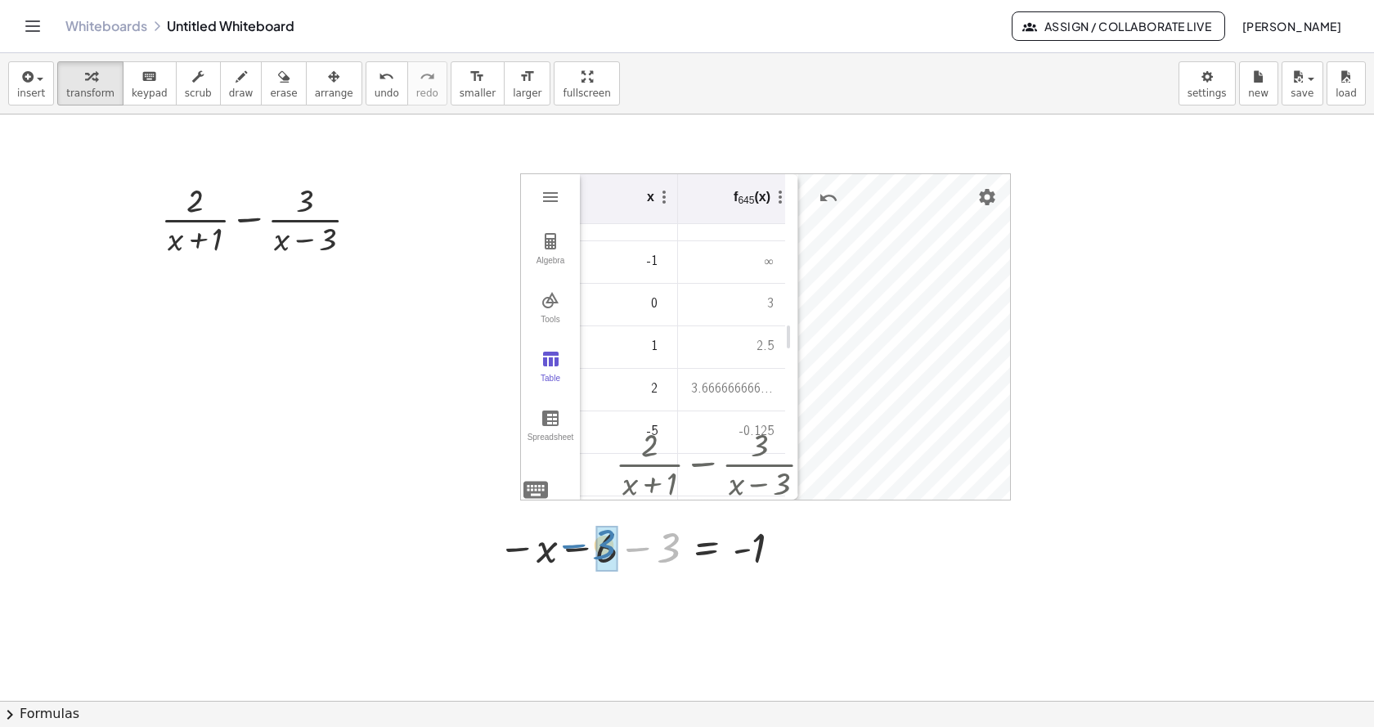
drag, startPoint x: 660, startPoint y: 555, endPoint x: 596, endPoint y: 552, distance: 63.9
drag, startPoint x: 643, startPoint y: 546, endPoint x: 755, endPoint y: 548, distance: 111.2
click at [755, 548] on div at bounding box center [694, 547] width 280 height 54
click at [795, 551] on div at bounding box center [681, 547] width 370 height 54
click at [647, 551] on div at bounding box center [665, 547] width 338 height 54
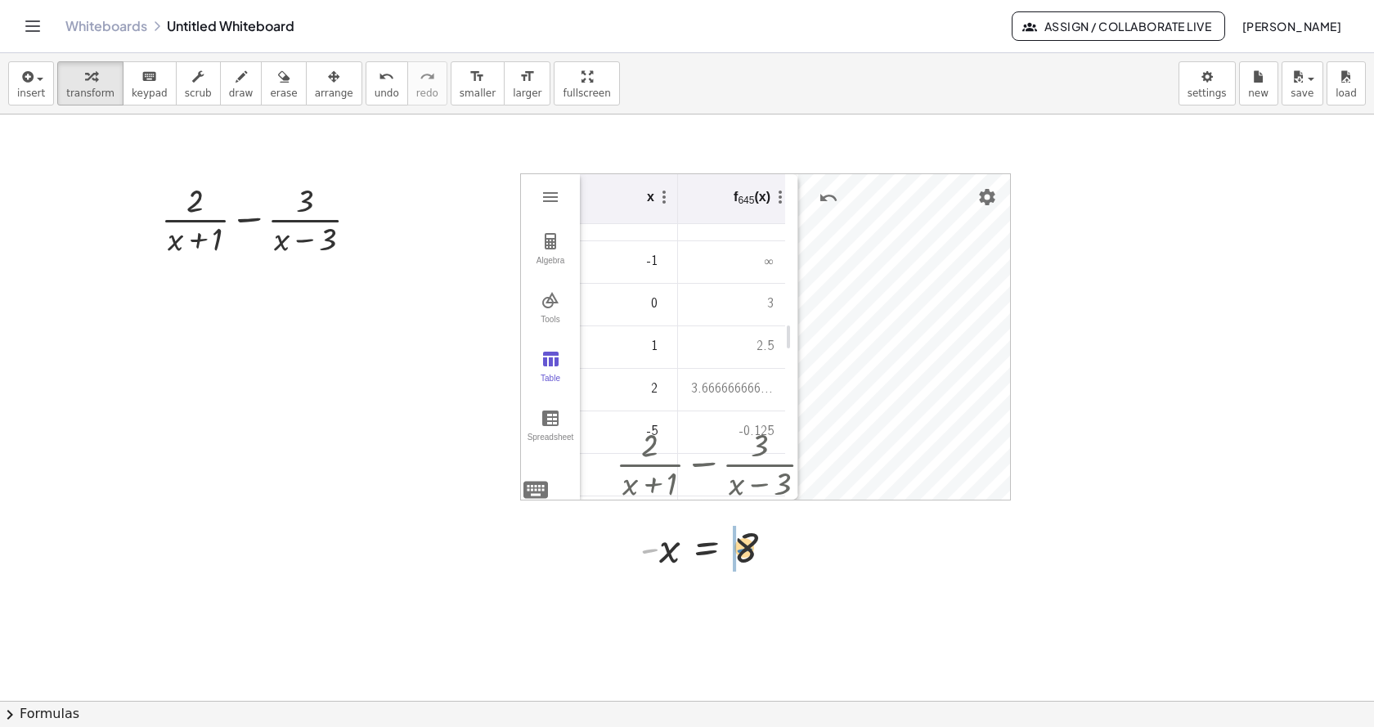
drag, startPoint x: 652, startPoint y: 550, endPoint x: 746, endPoint y: 549, distance: 94.8
click at [746, 549] on div at bounding box center [720, 547] width 226 height 54
